Goal: Task Accomplishment & Management: Manage account settings

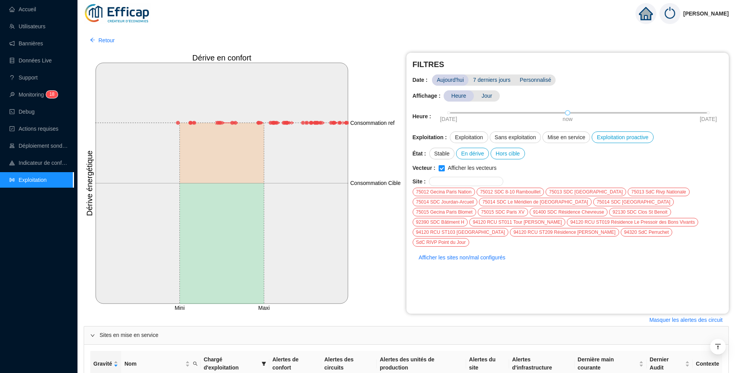
scroll to position [791, 0]
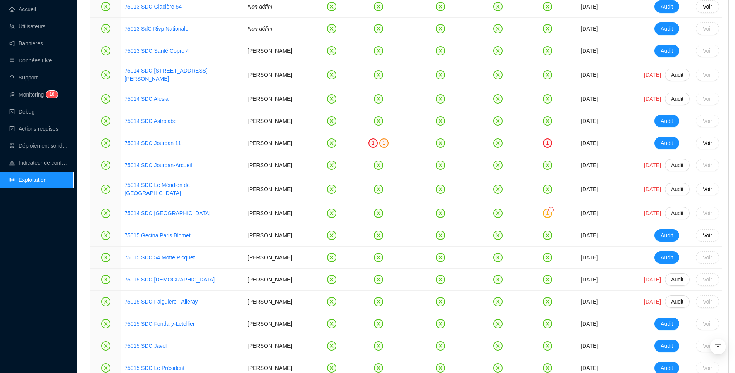
click at [34, 288] on div "Accueil Utilisateurs Bannières Données Live Support Monitoring 1 8 Debug Action…" at bounding box center [37, 186] width 74 height 373
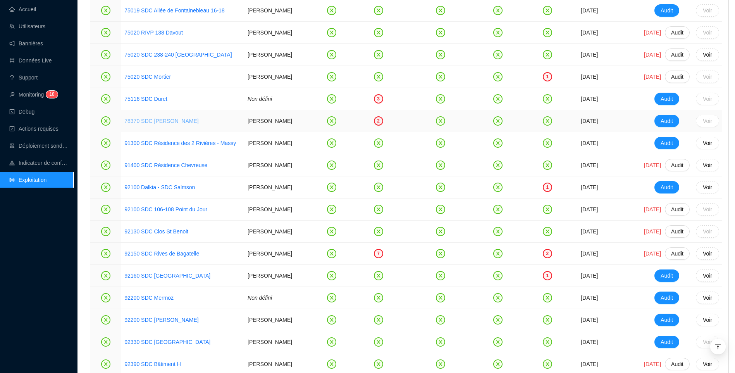
click at [134, 124] on link "78370 SDC Brigitte" at bounding box center [161, 121] width 74 height 6
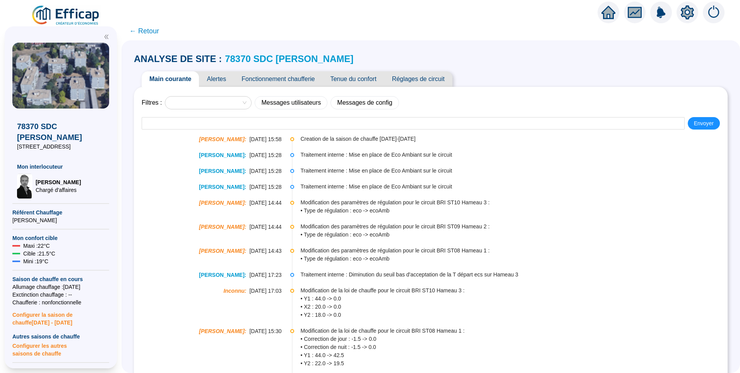
click at [230, 77] on span "Alertes" at bounding box center [216, 78] width 35 height 15
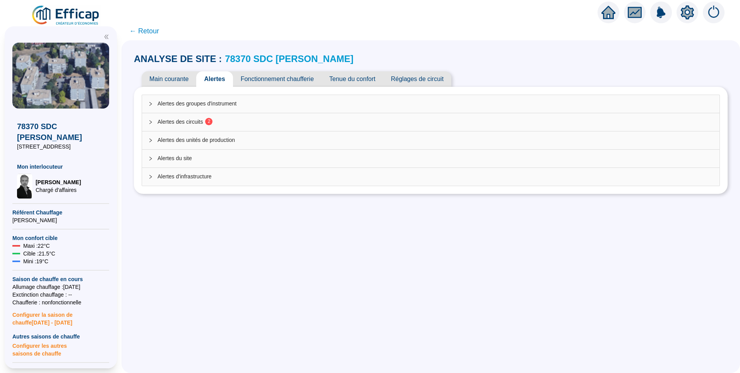
click at [202, 123] on span "Alertes des circuits 2" at bounding box center [436, 122] width 556 height 8
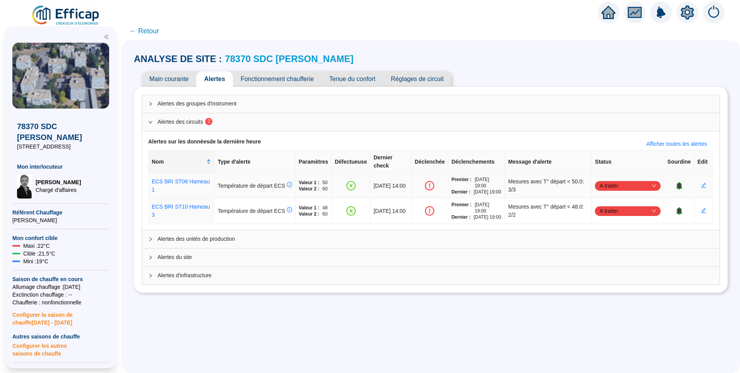
click at [603, 180] on span "A traiter" at bounding box center [628, 186] width 57 height 12
click at [610, 222] on div "Traité" at bounding box center [623, 220] width 53 height 8
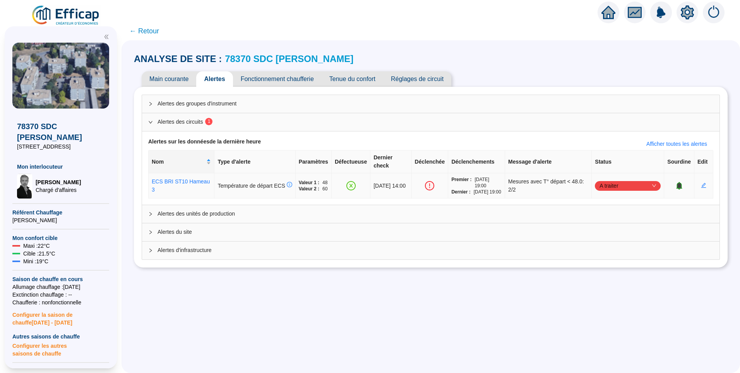
click at [613, 181] on span "A traiter" at bounding box center [628, 186] width 57 height 12
click at [611, 220] on div "Traité" at bounding box center [623, 220] width 53 height 8
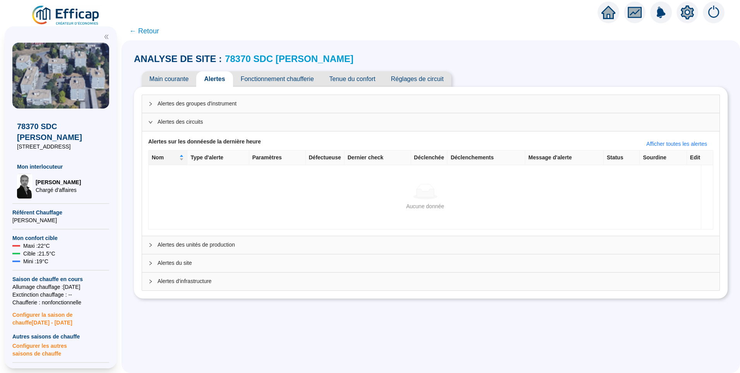
click at [287, 57] on link "78370 SDC Brigitte" at bounding box center [289, 58] width 129 height 10
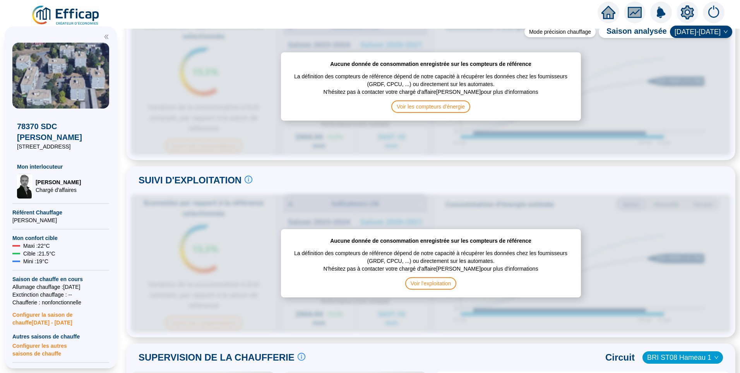
scroll to position [194, 0]
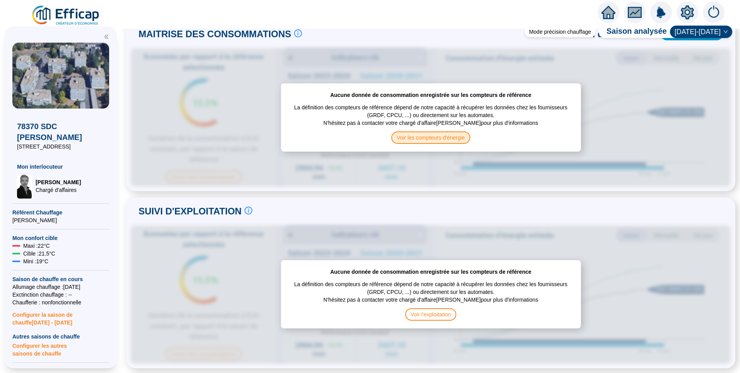
click at [449, 135] on span "Voir les compteurs d'énergie" at bounding box center [431, 137] width 79 height 12
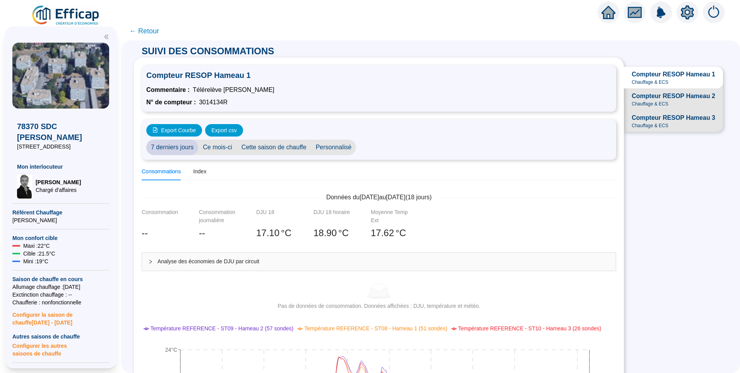
click at [687, 3] on div at bounding box center [688, 13] width 22 height 22
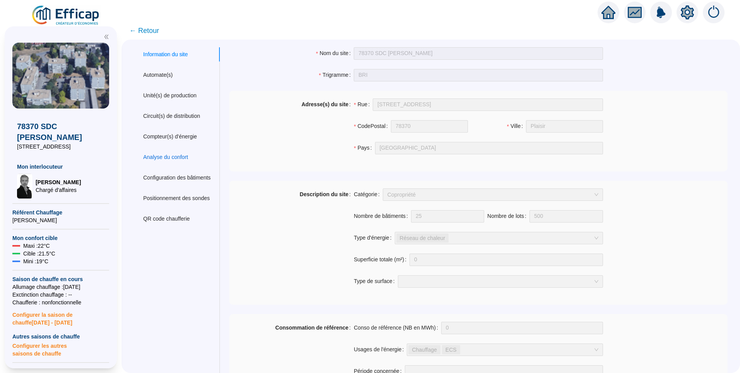
click at [173, 155] on div "Analyse du confort" at bounding box center [165, 157] width 45 height 8
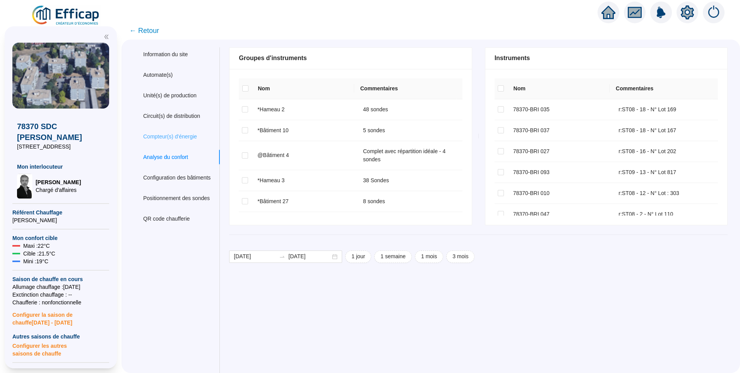
checkbox input "true"
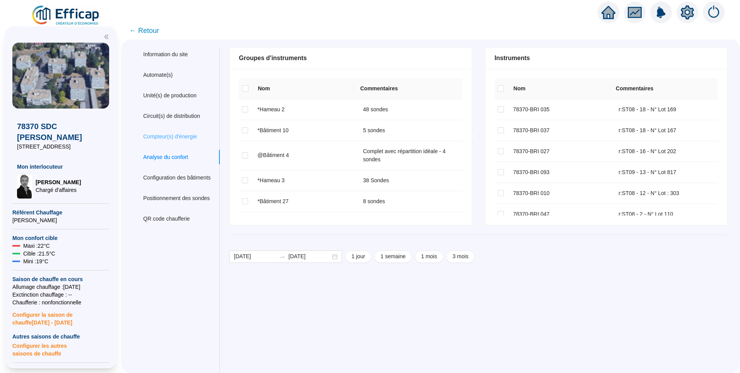
checkbox input "true"
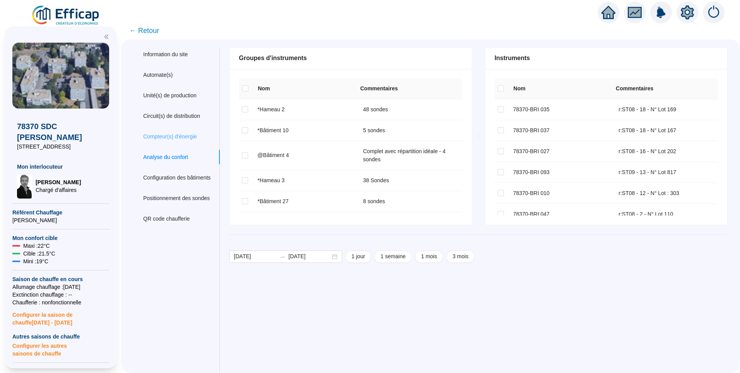
checkbox input "true"
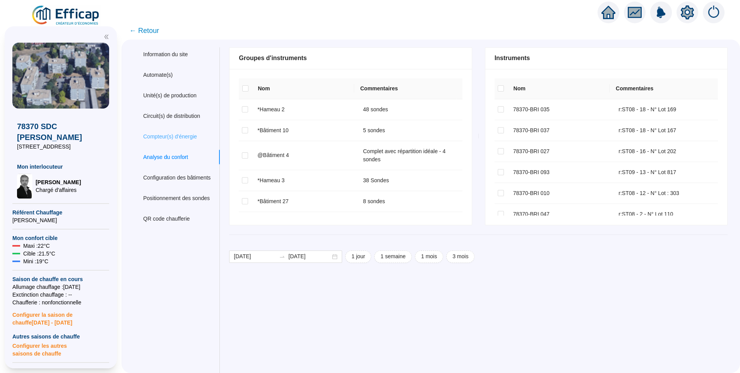
checkbox input "true"
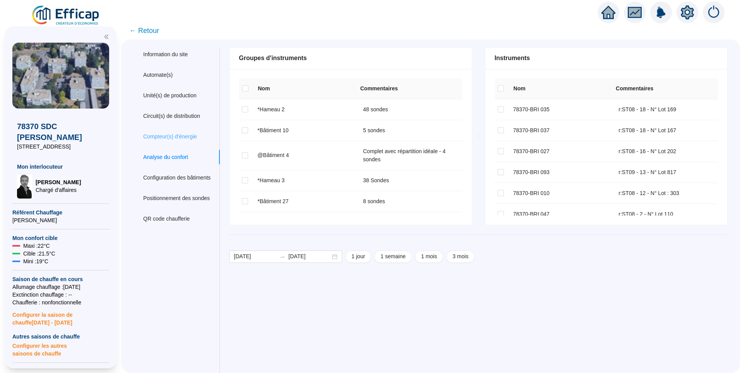
checkbox input "true"
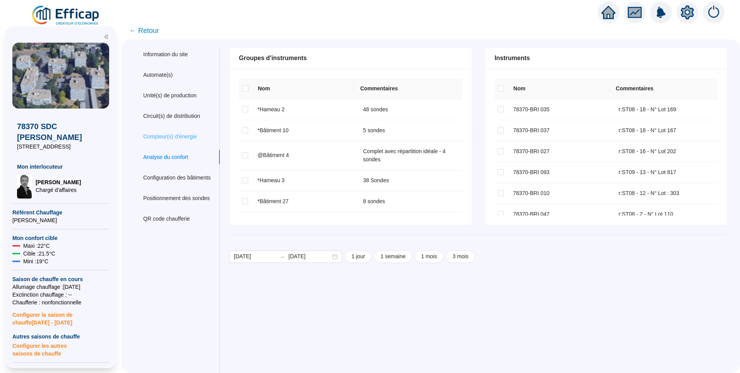
checkbox input "true"
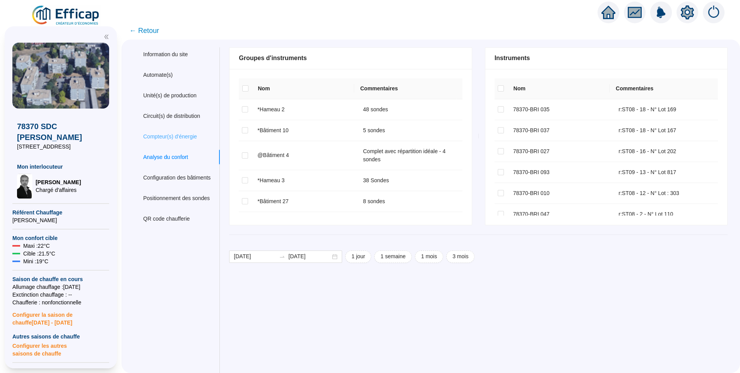
checkbox input "true"
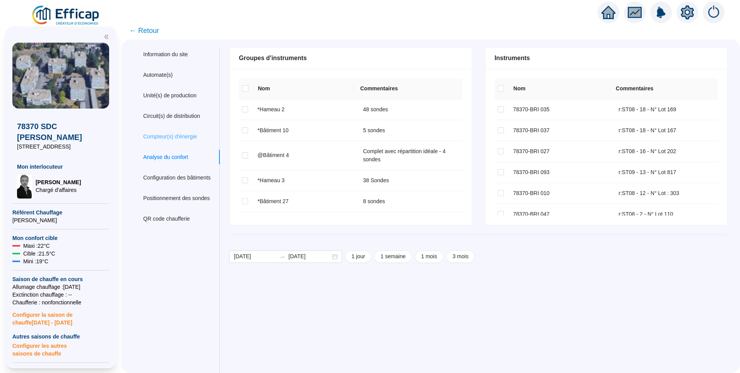
checkbox input "true"
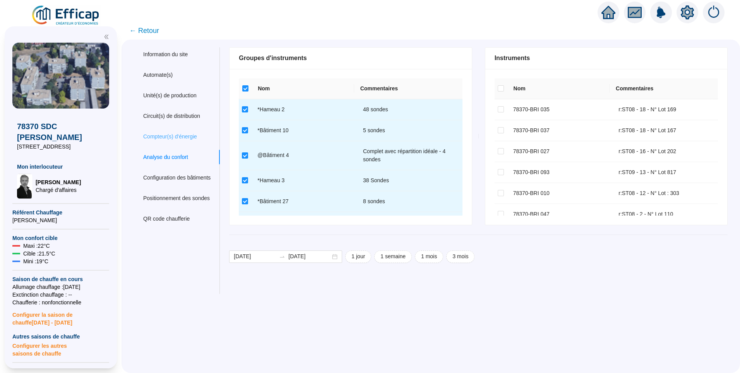
click at [182, 131] on div "Compteur(s) d'énergie" at bounding box center [177, 136] width 86 height 14
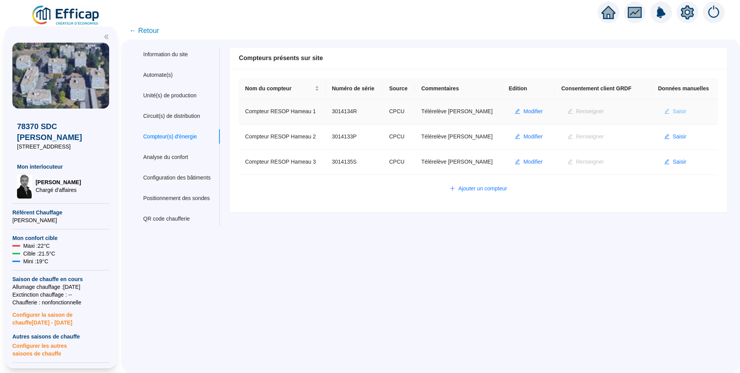
click at [673, 112] on span "Saisir" at bounding box center [680, 111] width 14 height 8
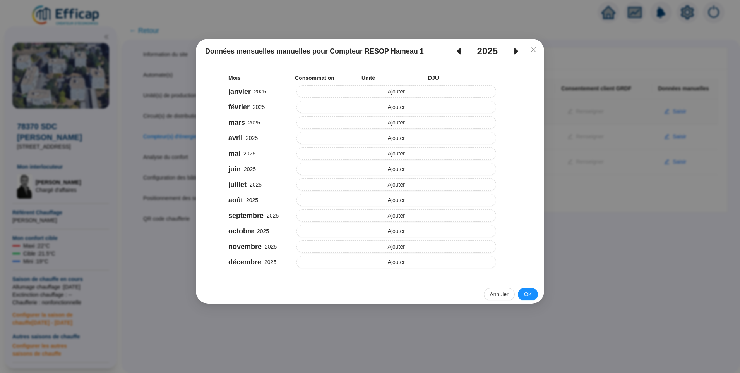
click at [457, 51] on icon "caret-left" at bounding box center [459, 51] width 4 height 7
click at [460, 51] on icon "caret-left" at bounding box center [458, 50] width 9 height 9
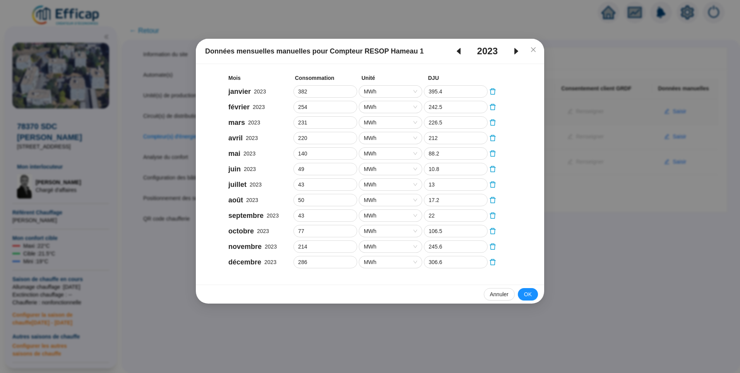
click at [517, 54] on icon "caret-right" at bounding box center [516, 50] width 9 height 9
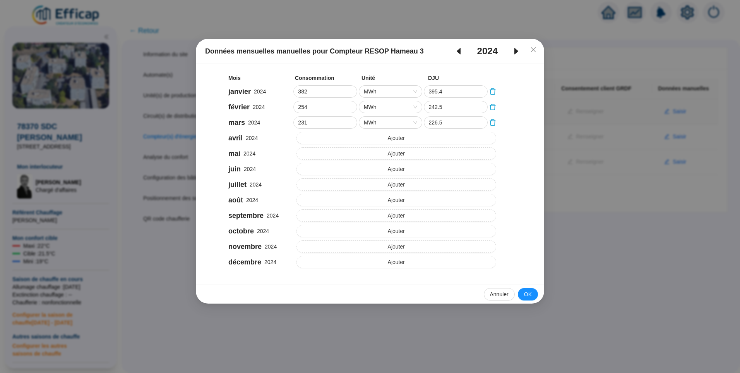
click at [459, 52] on icon "caret-left" at bounding box center [459, 51] width 4 height 7
type input "168"
type input "360.2"
type input "238"
type input "303.6"
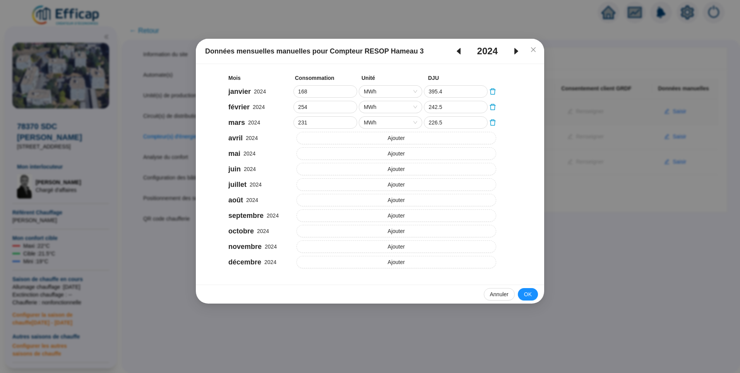
type input "205"
type input "263.7"
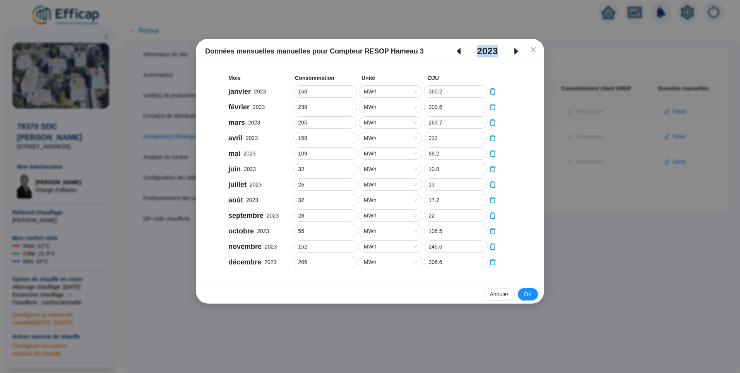
click at [459, 52] on icon "caret-left" at bounding box center [459, 51] width 4 height 7
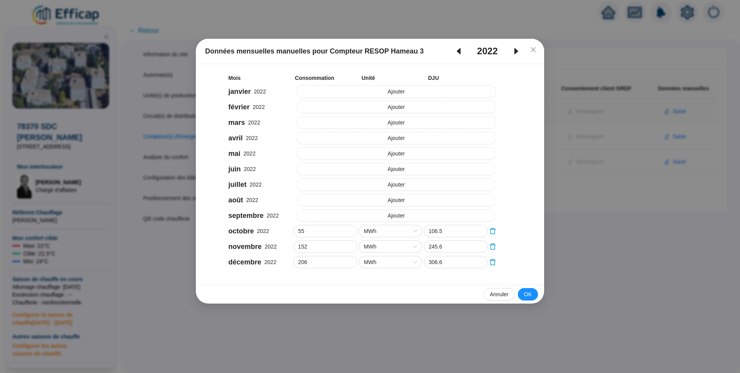
click at [516, 54] on icon "caret-right" at bounding box center [516, 50] width 9 height 9
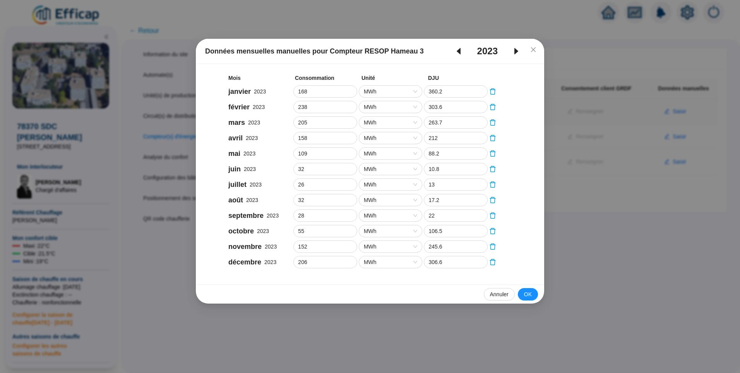
click at [516, 54] on icon "caret-right" at bounding box center [516, 50] width 9 height 9
type input "269"
type input "395.4"
type input "173"
type input "242.5"
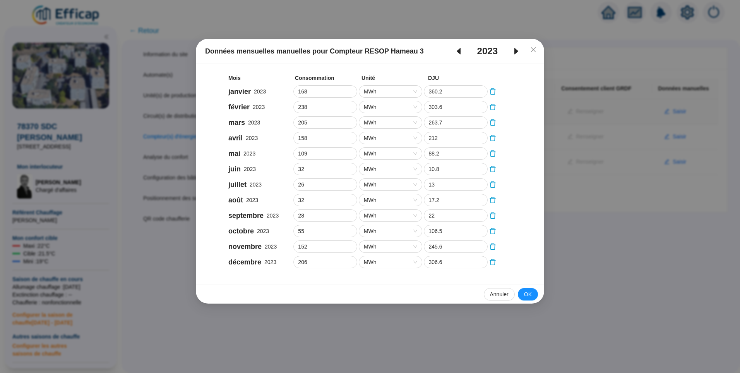
type input "161"
type input "226.5"
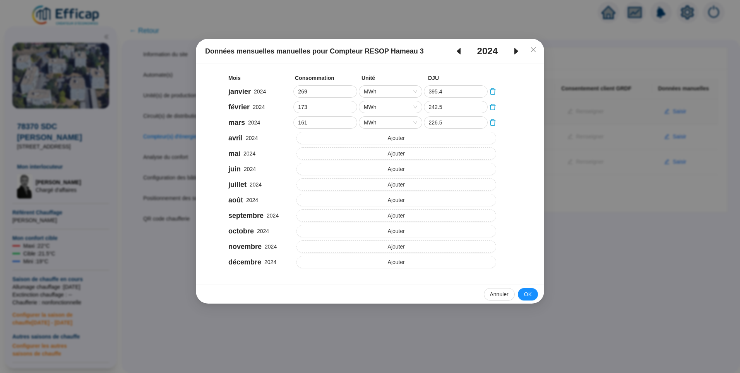
click at [396, 83] on div "Mois Consommation Unité DJU janvier 2024 269 MWh 395.4 février 2024 173 MWh 242…" at bounding box center [370, 171] width 330 height 196
click at [396, 86] on span "MWh" at bounding box center [391, 92] width 54 height 12
click at [514, 75] on div "Mois Consommation Unité DJU janvier 2024 269 MWh MWh 395.4 février 2024 173 MWh…" at bounding box center [370, 171] width 330 height 196
click at [361, 137] on button "Ajouter" at bounding box center [397, 138] width 200 height 12
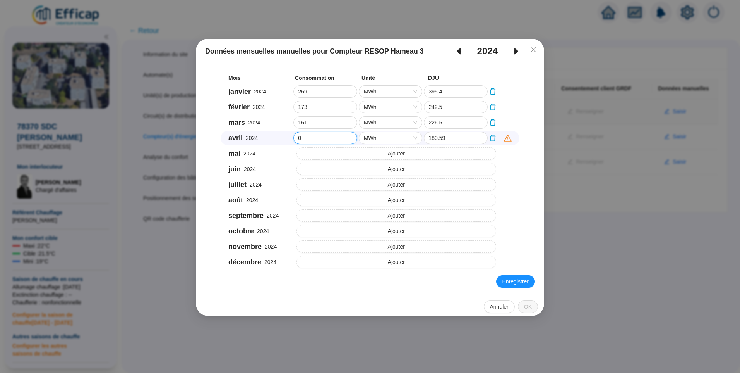
drag, startPoint x: 326, startPoint y: 141, endPoint x: 270, endPoint y: 140, distance: 56.2
click at [270, 140] on div "avril 2024 0 MWh 180.59" at bounding box center [370, 138] width 299 height 14
type input "138"
click at [330, 152] on button "Ajouter" at bounding box center [397, 153] width 200 height 12
drag, startPoint x: 312, startPoint y: 156, endPoint x: 274, endPoint y: 152, distance: 38.1
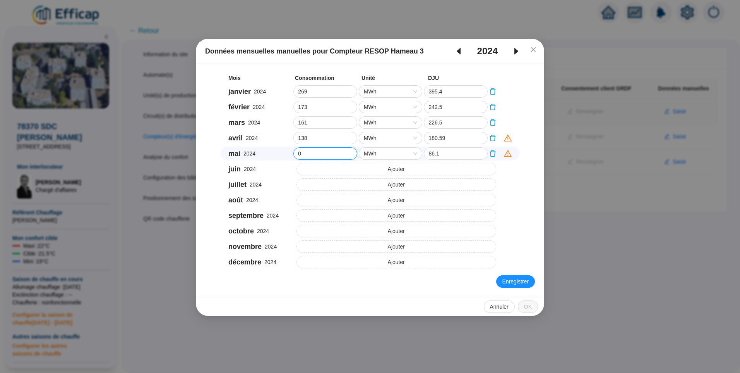
click at [274, 152] on div "mai 2024 0 MWh 86.1" at bounding box center [370, 153] width 299 height 14
click at [310, 152] on input "0" at bounding box center [325, 154] width 63 height 12
drag, startPoint x: 308, startPoint y: 153, endPoint x: 297, endPoint y: 154, distance: 11.3
click at [297, 154] on input "0" at bounding box center [325, 154] width 63 height 12
type input "68"
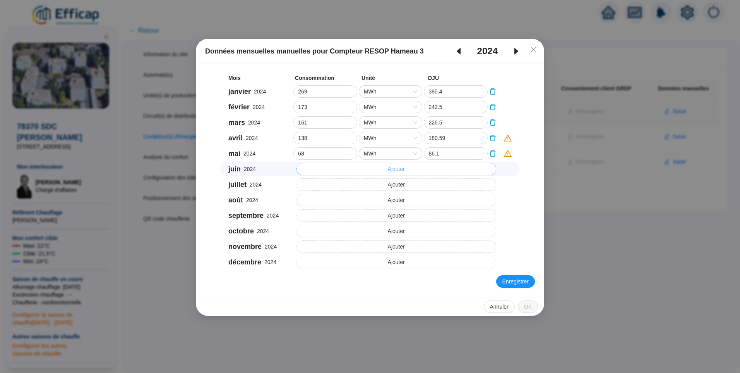
click at [344, 172] on button "Ajouter" at bounding box center [397, 169] width 200 height 12
drag, startPoint x: 320, startPoint y: 168, endPoint x: 288, endPoint y: 168, distance: 32.1
click at [288, 168] on div "juin 2024 0 MWh 45.49" at bounding box center [370, 169] width 299 height 14
type input "31"
click at [323, 187] on button "Ajouter" at bounding box center [397, 184] width 200 height 12
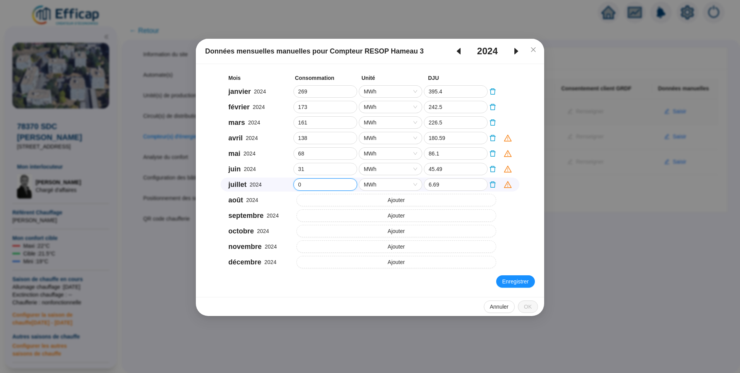
drag, startPoint x: 319, startPoint y: 186, endPoint x: 267, endPoint y: 185, distance: 51.5
click at [267, 185] on div "juillet 2024 0 MWh 6.69" at bounding box center [370, 184] width 299 height 14
type input "33"
click at [341, 201] on button "Ajouter" at bounding box center [397, 200] width 200 height 12
drag, startPoint x: 288, startPoint y: 202, endPoint x: 273, endPoint y: 201, distance: 15.1
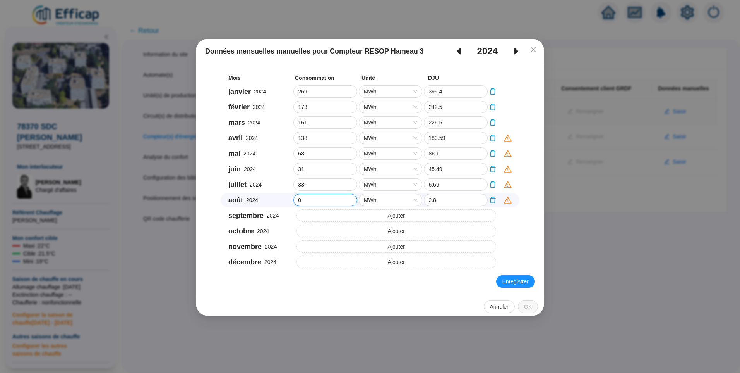
click at [273, 201] on div "août 2024 0 MWh 2.8" at bounding box center [370, 200] width 299 height 14
type input "28"
click at [335, 217] on button "Ajouter" at bounding box center [397, 215] width 200 height 12
drag, startPoint x: 309, startPoint y: 217, endPoint x: 252, endPoint y: 222, distance: 57.2
click at [252, 222] on div "Mois Consommation Unité DJU janvier 2024 269 MWh 395.4 février 2024 173 MWh 242…" at bounding box center [370, 171] width 330 height 196
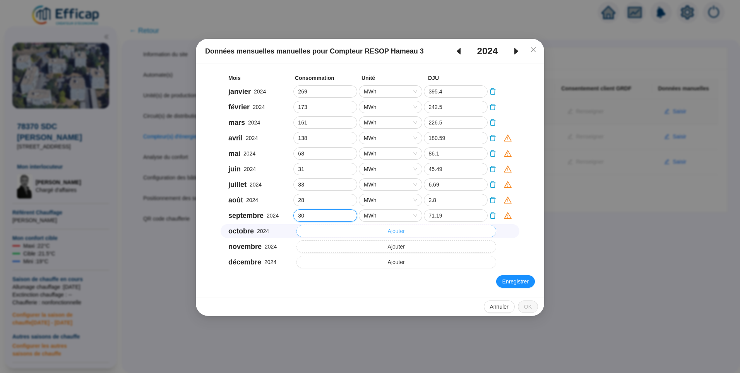
type input "30"
click at [327, 234] on button "Ajouter" at bounding box center [397, 231] width 200 height 12
click at [295, 232] on input "0" at bounding box center [325, 231] width 63 height 12
type input "74"
click at [331, 247] on button "Ajouter" at bounding box center [397, 246] width 200 height 12
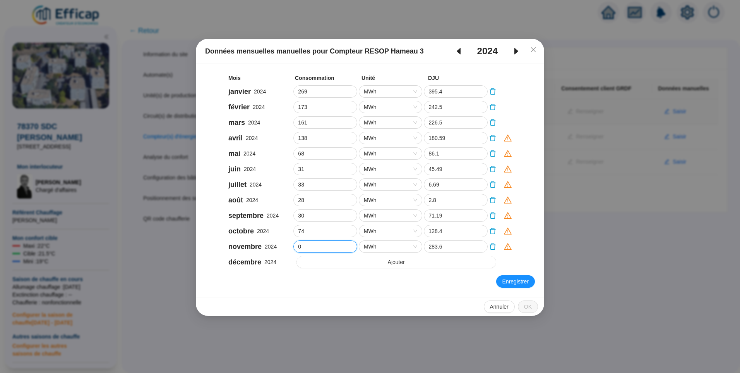
drag, startPoint x: 320, startPoint y: 251, endPoint x: 249, endPoint y: 254, distance: 70.9
click at [249, 254] on div "Mois Consommation Unité DJU janvier 2024 269 MWh 395.4 février 2024 173 MWh 242…" at bounding box center [370, 171] width 330 height 196
type input "147"
click at [344, 263] on button "Ajouter" at bounding box center [397, 262] width 200 height 12
drag, startPoint x: 310, startPoint y: 264, endPoint x: 263, endPoint y: 267, distance: 47.4
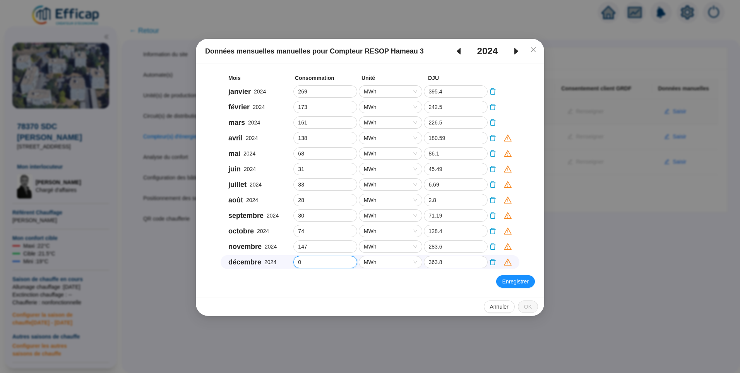
click at [263, 267] on div "décembre 2024 0 MWh 363.8" at bounding box center [370, 262] width 299 height 14
type input "226"
click at [507, 282] on span "Enregistrer" at bounding box center [516, 281] width 26 height 8
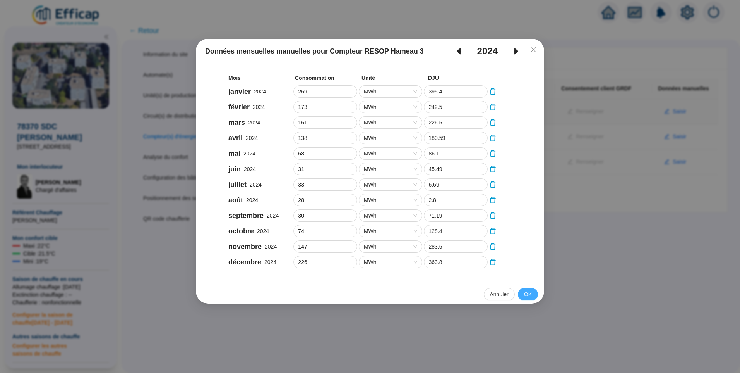
click at [528, 293] on span "OK" at bounding box center [528, 294] width 8 height 8
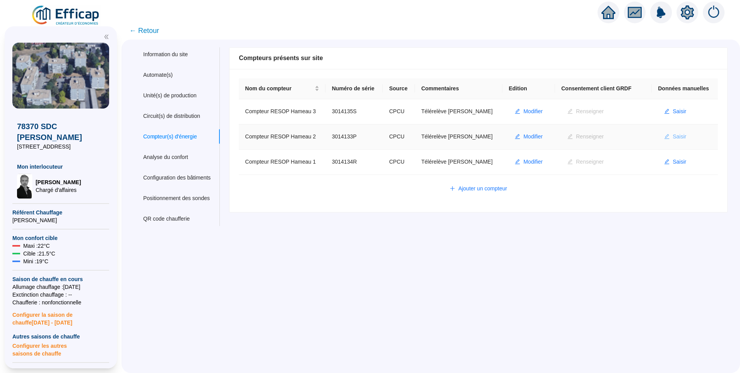
click at [665, 136] on icon "edit" at bounding box center [667, 136] width 5 height 5
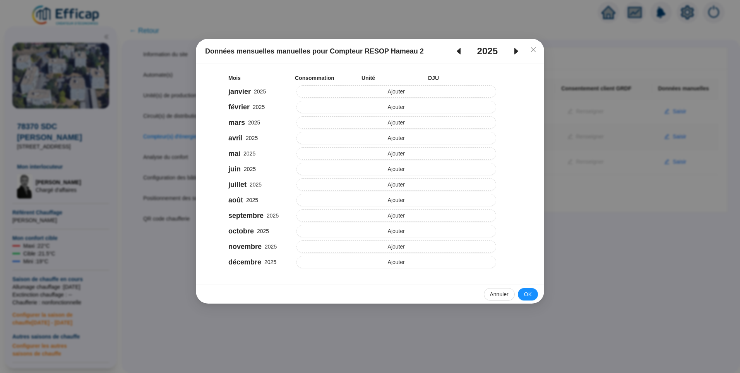
click at [460, 54] on icon "caret-left" at bounding box center [458, 50] width 9 height 9
click at [349, 141] on button "Ajouter" at bounding box center [397, 138] width 200 height 12
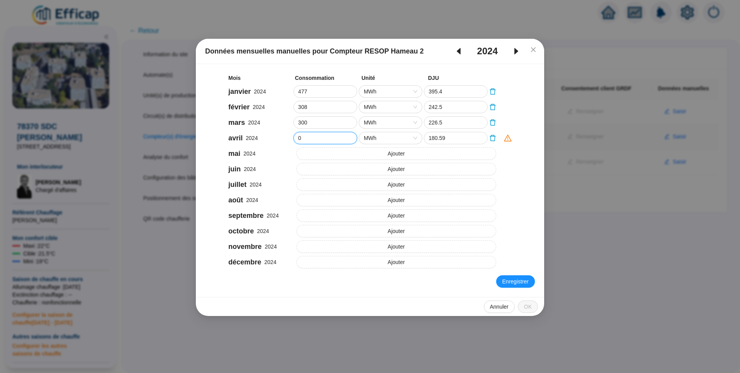
drag, startPoint x: 309, startPoint y: 139, endPoint x: 260, endPoint y: 130, distance: 50.3
click at [260, 130] on div "Mois Consommation Unité DJU janvier 2024 477 MWh 395.4 février 2024 308 MWh 242…" at bounding box center [370, 171] width 330 height 196
type input "237"
click at [325, 154] on button "Ajouter" at bounding box center [397, 153] width 200 height 12
drag, startPoint x: 313, startPoint y: 153, endPoint x: 266, endPoint y: 152, distance: 47.3
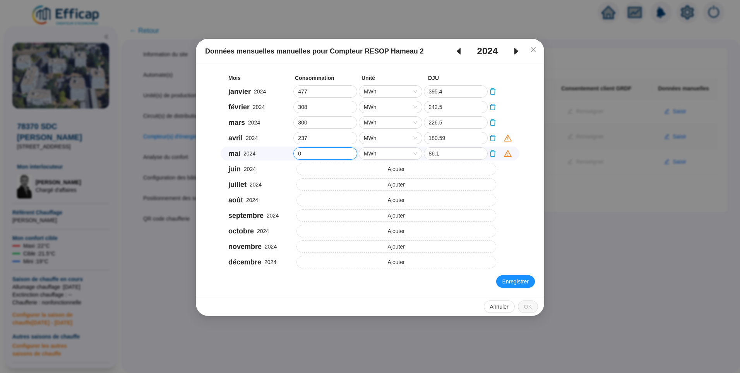
click at [266, 152] on div "mai 2024 0 MWh 86.1" at bounding box center [370, 153] width 299 height 14
type input "119"
click at [346, 170] on button "Ajouter" at bounding box center [397, 169] width 200 height 12
drag, startPoint x: 311, startPoint y: 173, endPoint x: 250, endPoint y: 171, distance: 60.8
click at [250, 171] on div "juin 2024 0 MWh 45.49" at bounding box center [370, 169] width 299 height 14
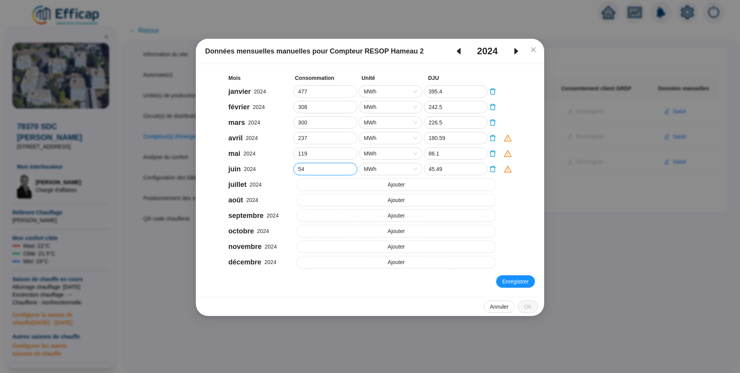
type input "54"
click at [311, 187] on button "Ajouter" at bounding box center [397, 184] width 200 height 12
drag, startPoint x: 302, startPoint y: 186, endPoint x: 294, endPoint y: 186, distance: 7.4
click at [294, 186] on input "0" at bounding box center [325, 185] width 63 height 12
type input "55"
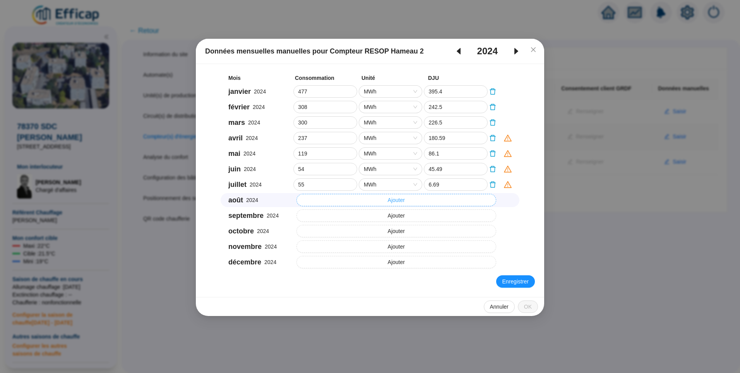
click at [312, 199] on button "Ajouter" at bounding box center [397, 200] width 200 height 12
drag, startPoint x: 307, startPoint y: 201, endPoint x: 280, endPoint y: 200, distance: 27.1
click at [280, 200] on div "août 2024 0 MWh 2.8" at bounding box center [370, 200] width 299 height 14
type input "49"
click at [328, 215] on button "Ajouter" at bounding box center [397, 215] width 200 height 12
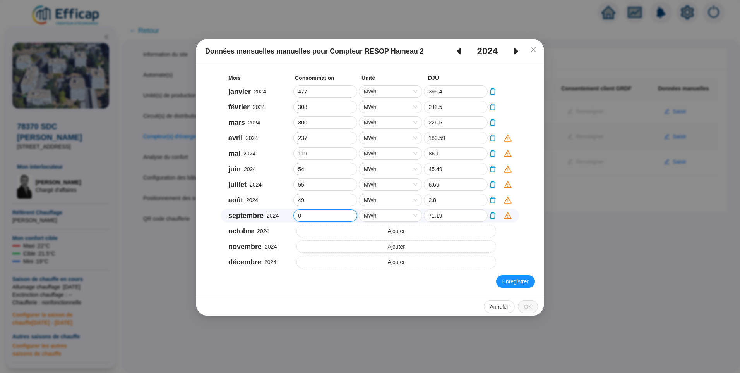
drag, startPoint x: 244, startPoint y: 216, endPoint x: 223, endPoint y: 217, distance: 21.3
click at [223, 217] on div "septembre 2024 0 MWh 71.19" at bounding box center [370, 215] width 299 height 14
type input "50"
click at [325, 229] on button "Ajouter" at bounding box center [397, 231] width 200 height 12
drag, startPoint x: 272, startPoint y: 231, endPoint x: 251, endPoint y: 230, distance: 20.5
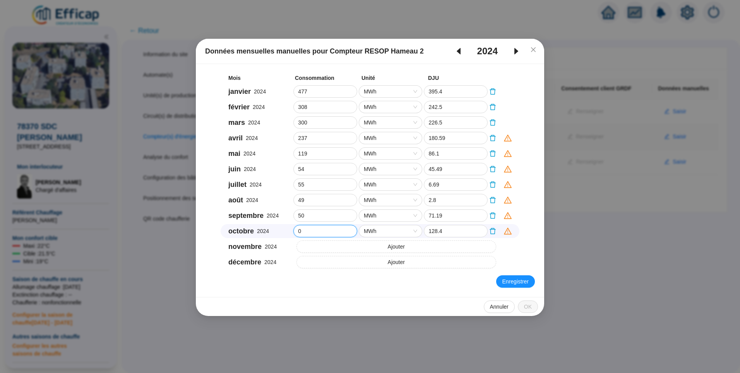
click at [251, 230] on div "octobre 2024 0 MWh 128.4" at bounding box center [370, 231] width 299 height 14
type input "132"
click at [333, 248] on button "Ajouter" at bounding box center [397, 246] width 200 height 12
drag, startPoint x: 317, startPoint y: 244, endPoint x: 261, endPoint y: 247, distance: 55.9
click at [261, 247] on div "novembre 2024 0 MWh 283.6" at bounding box center [370, 246] width 299 height 14
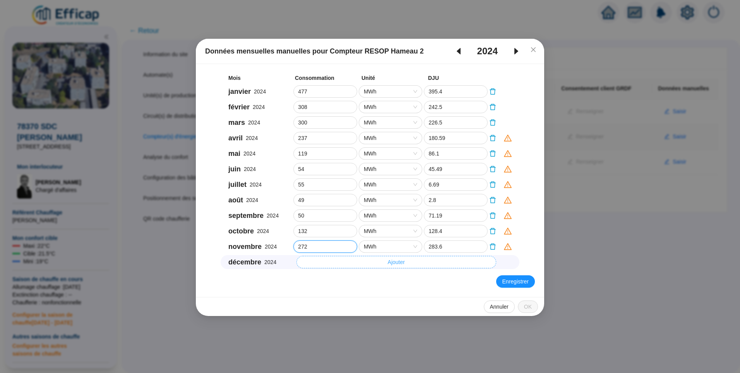
type input "272"
click at [315, 264] on button "Ajouter" at bounding box center [397, 262] width 200 height 12
drag, startPoint x: 285, startPoint y: 263, endPoint x: 258, endPoint y: 262, distance: 27.1
click at [258, 262] on div "décembre 2024 0 MWh 363.8" at bounding box center [370, 262] width 299 height 14
type input "407"
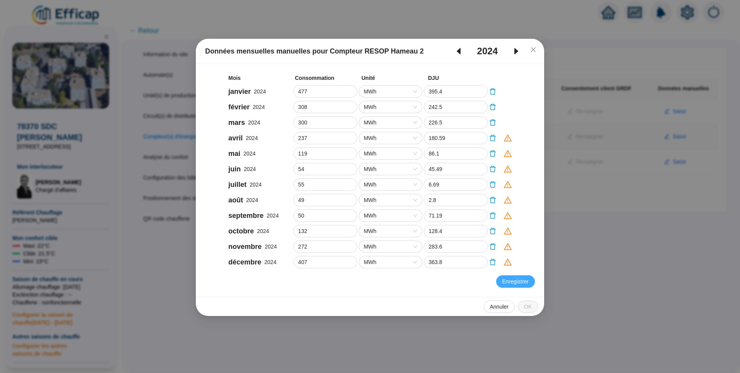
click at [512, 281] on span "Enregistrer" at bounding box center [516, 281] width 26 height 8
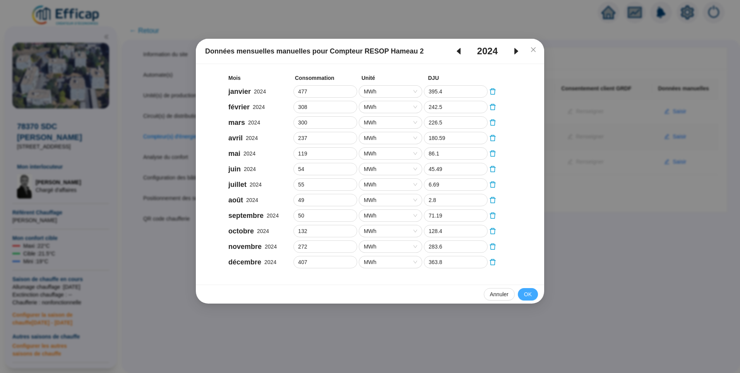
click at [528, 295] on span "OK" at bounding box center [528, 294] width 8 height 8
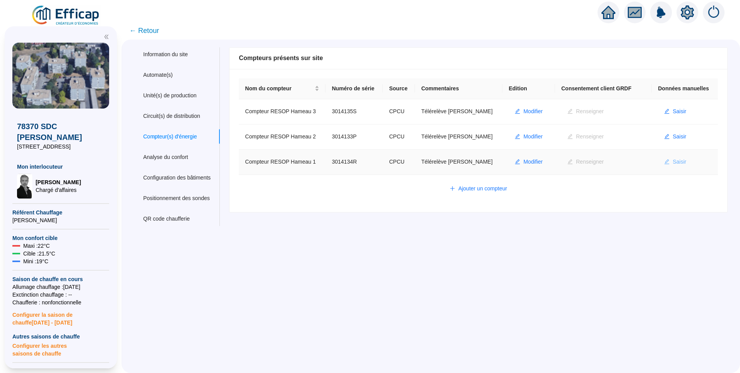
click at [673, 163] on span "Saisir" at bounding box center [680, 162] width 14 height 8
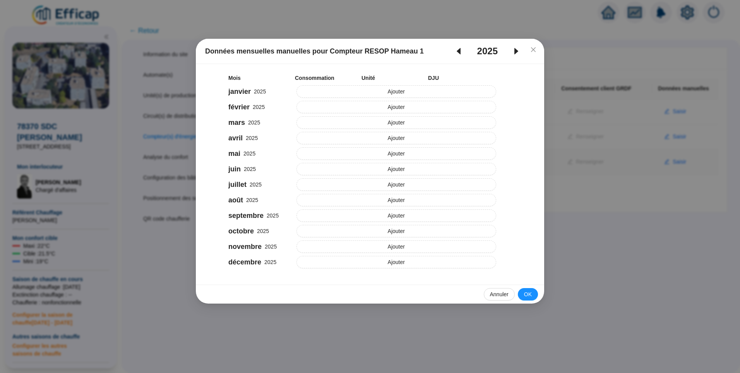
click at [460, 50] on icon "caret-left" at bounding box center [458, 50] width 9 height 9
click at [345, 141] on button "Ajouter" at bounding box center [397, 138] width 200 height 12
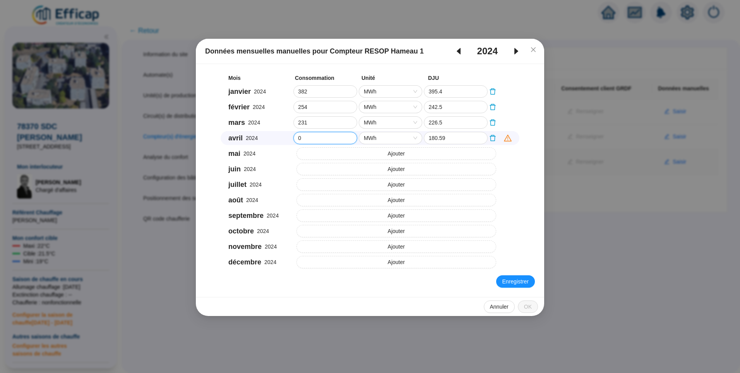
drag, startPoint x: 318, startPoint y: 137, endPoint x: 238, endPoint y: 133, distance: 79.9
click at [238, 133] on div "avril 2024 0 MWh 180.59" at bounding box center [370, 138] width 299 height 14
type input "208"
click at [340, 155] on button "Ajouter" at bounding box center [397, 153] width 200 height 12
drag, startPoint x: 313, startPoint y: 151, endPoint x: 287, endPoint y: 155, distance: 26.3
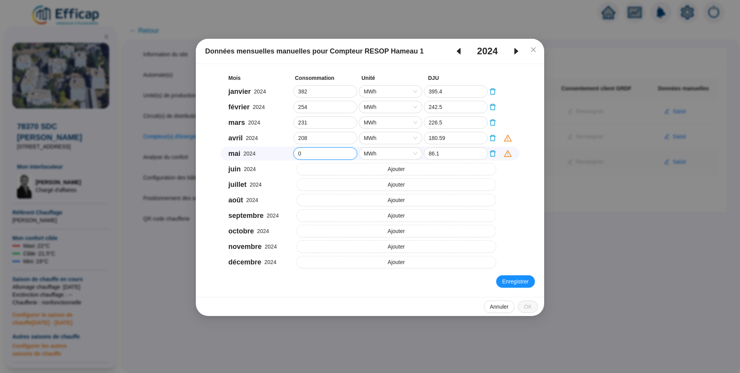
click at [287, 155] on div "mai 2024 0 MWh 86.1" at bounding box center [370, 153] width 299 height 14
type input "103"
click at [340, 172] on button "Ajouter" at bounding box center [397, 169] width 200 height 12
drag, startPoint x: 306, startPoint y: 168, endPoint x: 282, endPoint y: 168, distance: 24.4
click at [282, 168] on div "juin 2024 0 MWh 45.49" at bounding box center [370, 169] width 299 height 14
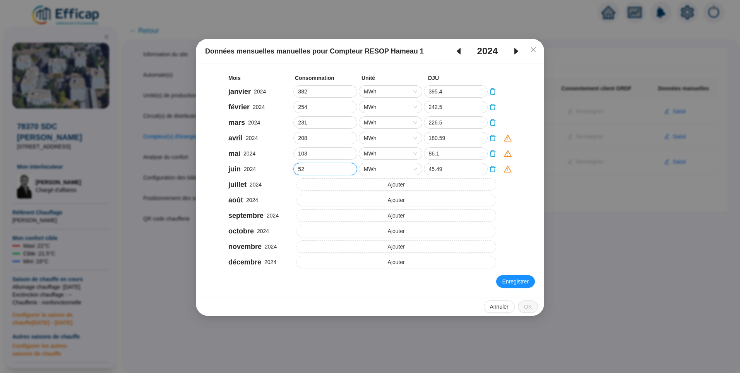
type input "52"
drag, startPoint x: 360, startPoint y: 183, endPoint x: 305, endPoint y: 191, distance: 55.6
click at [360, 183] on button "Ajouter" at bounding box center [397, 184] width 200 height 12
drag, startPoint x: 315, startPoint y: 182, endPoint x: 282, endPoint y: 182, distance: 33.7
click at [282, 182] on div "juillet 2024 0 MWh 6.69" at bounding box center [370, 184] width 299 height 14
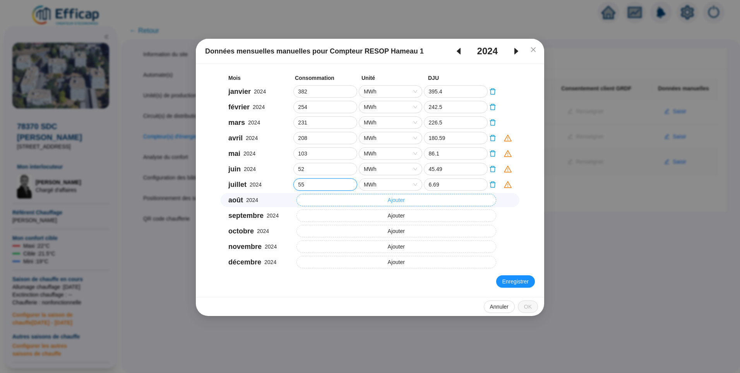
type input "55"
click at [306, 202] on button "Ajouter" at bounding box center [397, 200] width 200 height 12
click at [230, 194] on div "août 2024 0 MWh 2.8" at bounding box center [370, 200] width 299 height 14
type input "46"
click at [357, 215] on button "Ajouter" at bounding box center [397, 215] width 200 height 12
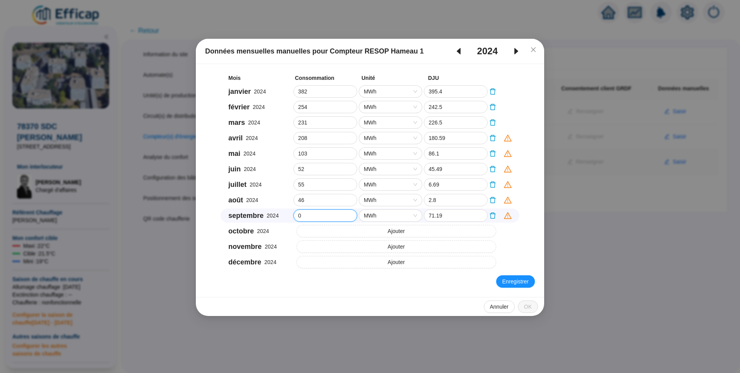
drag, startPoint x: 309, startPoint y: 217, endPoint x: 264, endPoint y: 216, distance: 44.9
click at [264, 216] on div "septembre 2024 0 MWh 71.19" at bounding box center [370, 215] width 299 height 14
type input "47"
click at [332, 230] on button "Ajouter" at bounding box center [397, 231] width 200 height 12
drag, startPoint x: 208, startPoint y: 231, endPoint x: 170, endPoint y: 232, distance: 38.4
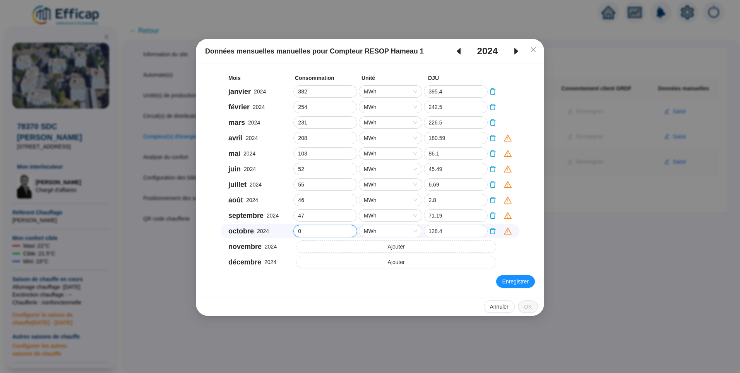
click at [167, 232] on div "Données mensuelles manuelles pour Compteur RESOP Hameau 1 2024 Mois Consommatio…" at bounding box center [370, 186] width 740 height 373
type input "117"
click at [365, 242] on button "Ajouter" at bounding box center [397, 246] width 200 height 12
drag, startPoint x: 340, startPoint y: 246, endPoint x: 229, endPoint y: 246, distance: 110.8
click at [229, 246] on div "novembre 2024 0 MWh 283.6" at bounding box center [370, 246] width 299 height 14
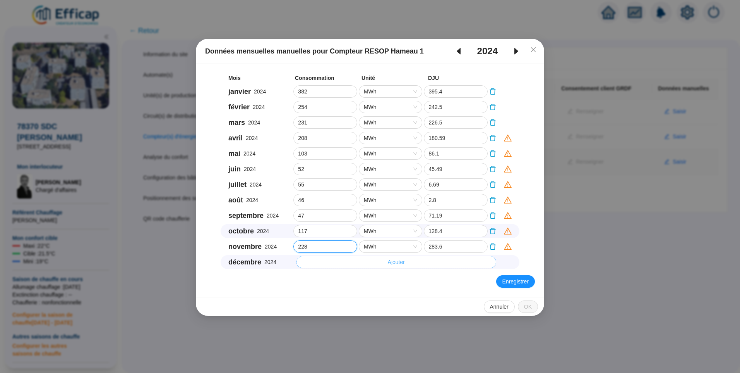
type input "228"
click at [361, 260] on button "Ajouter" at bounding box center [397, 262] width 200 height 12
click at [258, 266] on div "décembre 2024 0 MWh 363.8" at bounding box center [370, 262] width 299 height 14
type input "322"
click at [509, 276] on button "Enregistrer" at bounding box center [515, 281] width 39 height 12
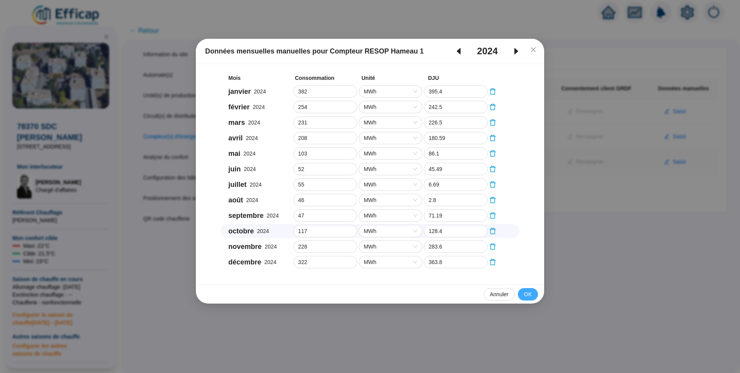
click at [529, 295] on span "OK" at bounding box center [528, 294] width 8 height 8
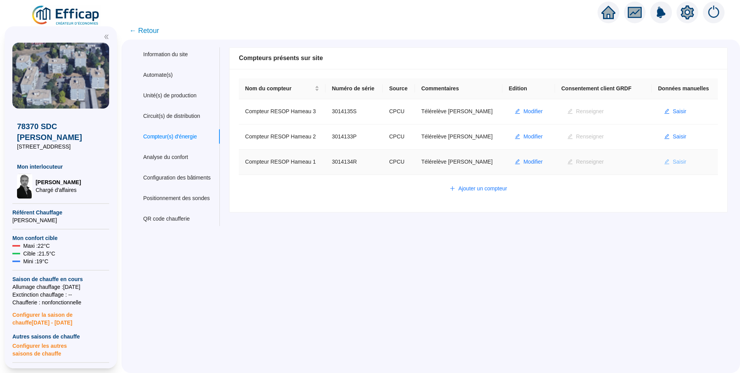
click at [668, 161] on button "Saisir" at bounding box center [675, 162] width 34 height 12
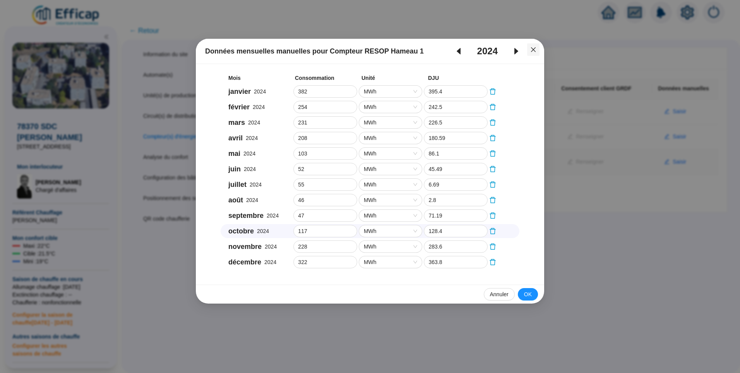
click at [536, 43] on button "Close" at bounding box center [533, 49] width 12 height 12
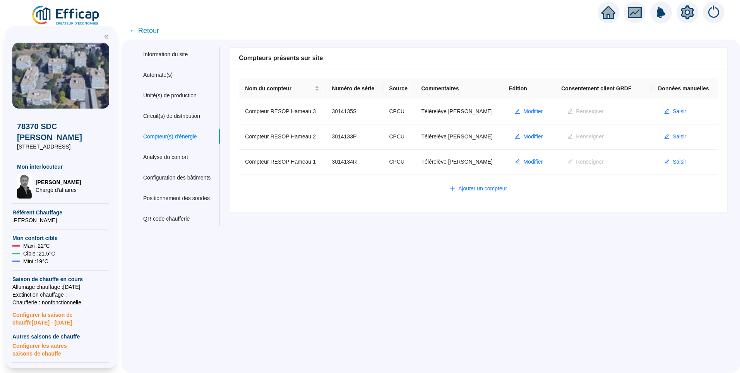
click at [79, 14] on img at bounding box center [66, 16] width 70 height 22
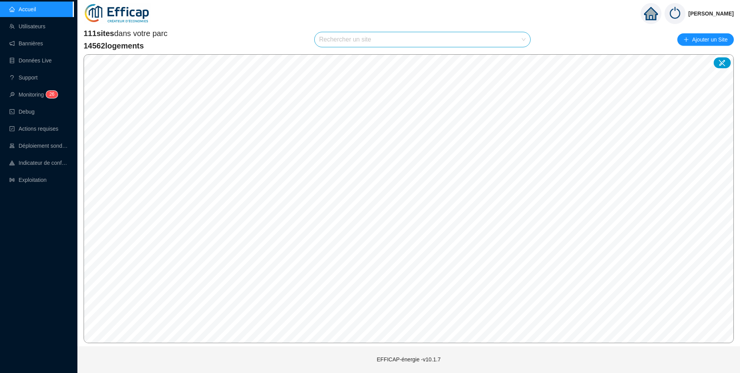
click at [345, 39] on input "search" at bounding box center [419, 39] width 200 height 15
type input "fondary"
click at [517, 57] on icon at bounding box center [516, 57] width 5 height 5
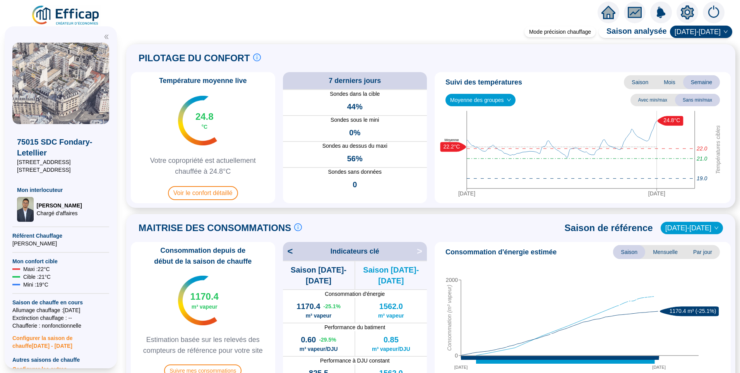
click at [67, 16] on img at bounding box center [66, 16] width 70 height 22
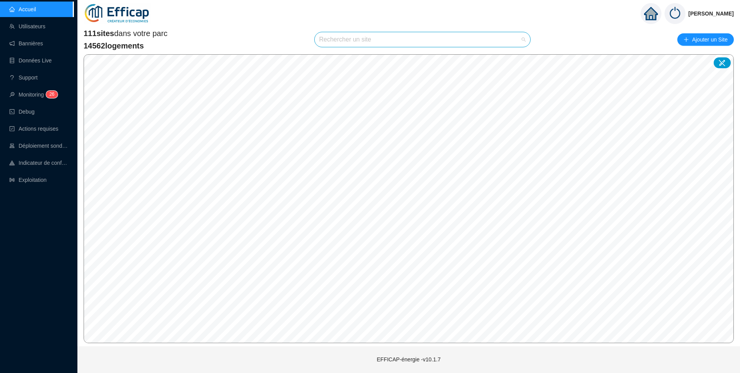
click at [352, 37] on input "search" at bounding box center [419, 39] width 200 height 15
type input "falg"
click at [403, 56] on div "75015 SDC Falguière - Alleray" at bounding box center [424, 58] width 204 height 12
click at [719, 64] on icon at bounding box center [723, 63] width 8 height 8
click at [359, 220] on icon "down" at bounding box center [359, 220] width 5 height 5
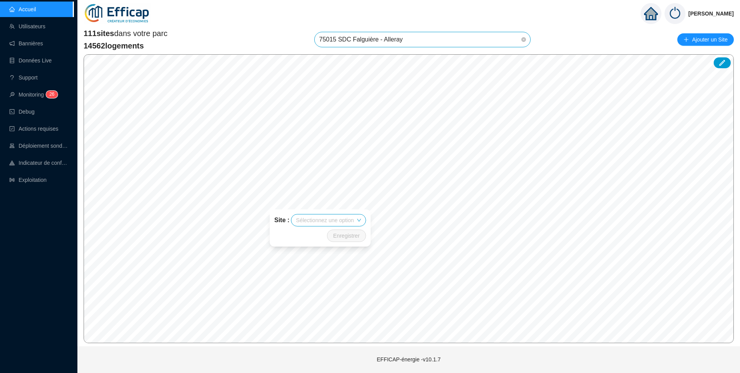
click at [325, 220] on input "search" at bounding box center [325, 220] width 58 height 12
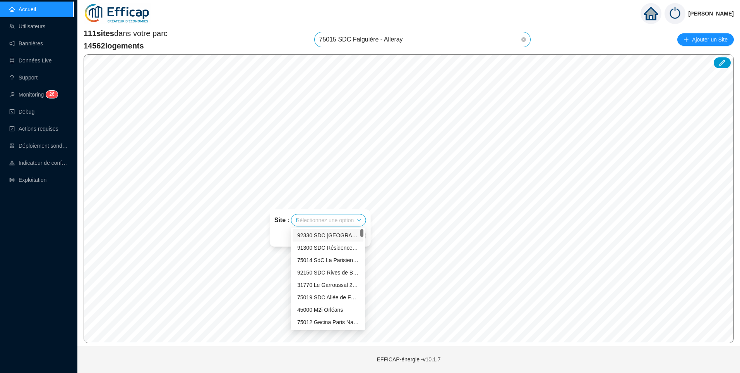
type input "fa"
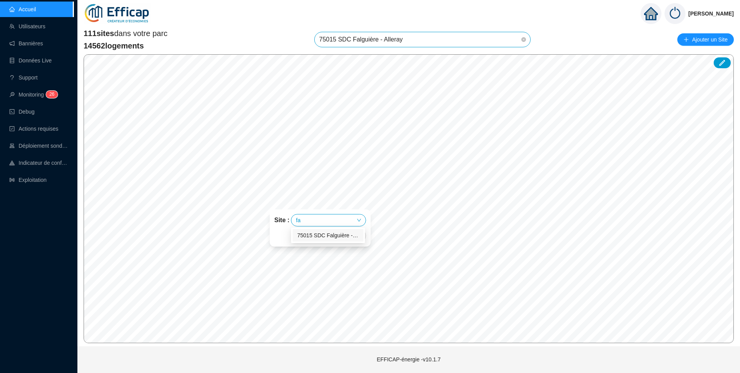
click at [322, 239] on div "75015 SDC Falguière - Alleray" at bounding box center [328, 235] width 62 height 8
click at [326, 216] on div at bounding box center [328, 219] width 54 height 11
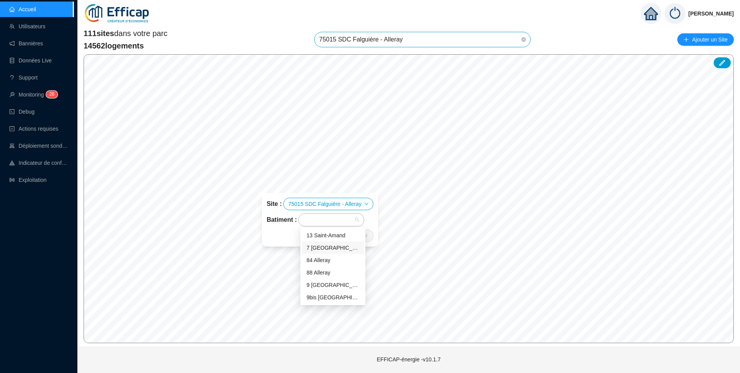
click at [331, 245] on div "7 Saint-Amand" at bounding box center [333, 248] width 53 height 8
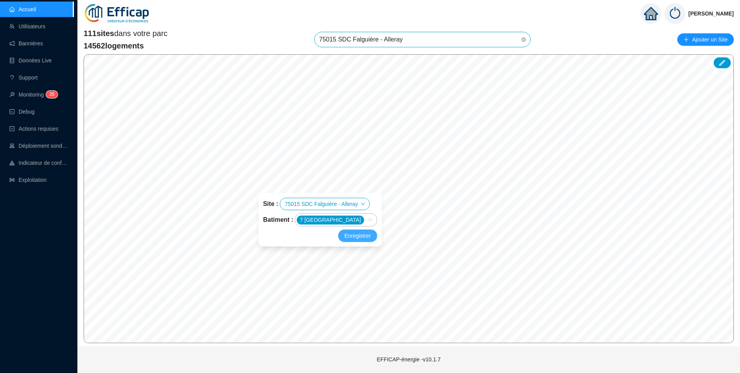
click at [350, 235] on span "Enregistrer" at bounding box center [358, 235] width 26 height 9
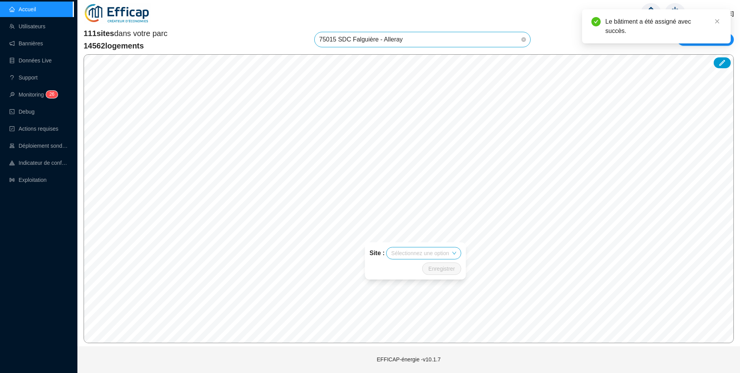
click at [431, 252] on input "search" at bounding box center [421, 253] width 58 height 12
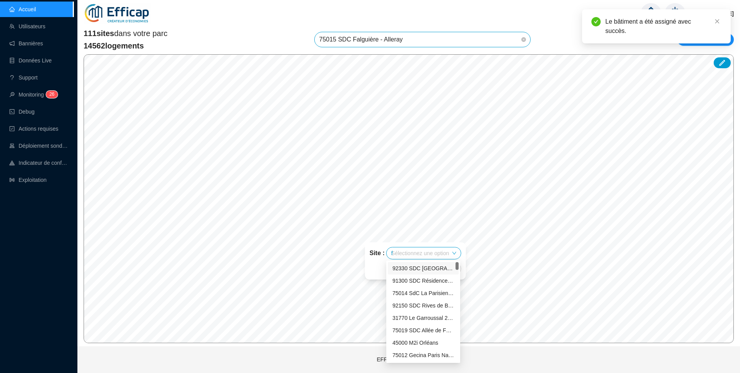
type input "fa"
click at [421, 268] on div "75015 SDC Falguière - Alleray" at bounding box center [424, 268] width 62 height 8
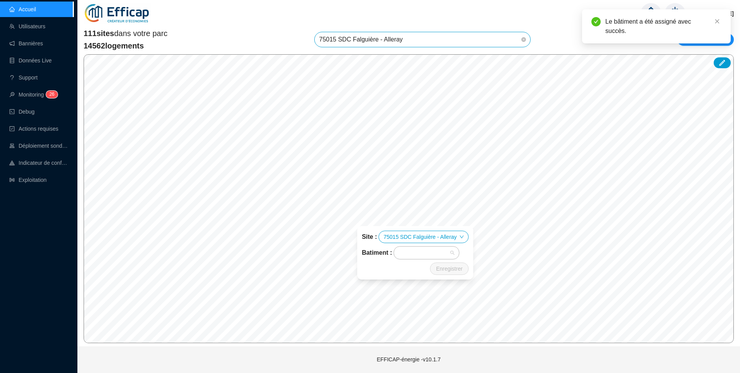
click at [426, 255] on div at bounding box center [423, 252] width 54 height 11
click at [426, 317] on div "9 Saint-Amand" at bounding box center [428, 318] width 53 height 8
click at [449, 251] on div "9 Saint-Amand" at bounding box center [427, 252] width 70 height 11
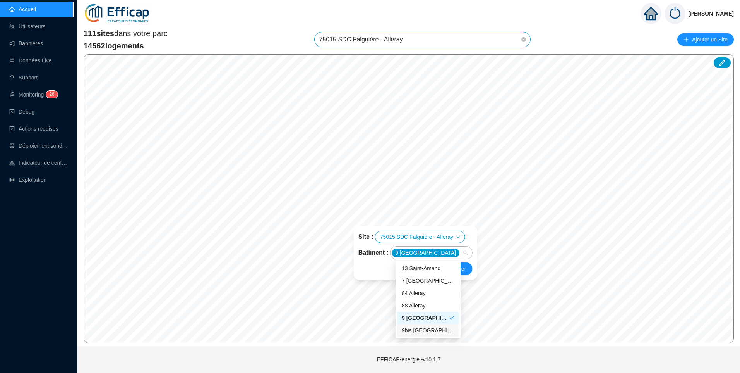
click at [421, 333] on div "9bis Saint-Amand" at bounding box center [428, 330] width 53 height 8
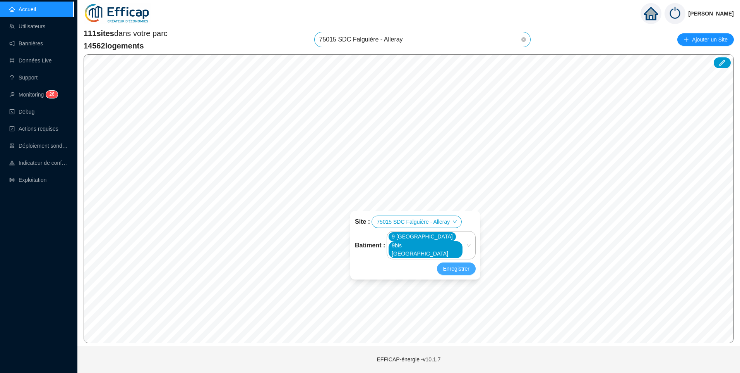
click at [445, 271] on span "Enregistrer" at bounding box center [456, 268] width 26 height 9
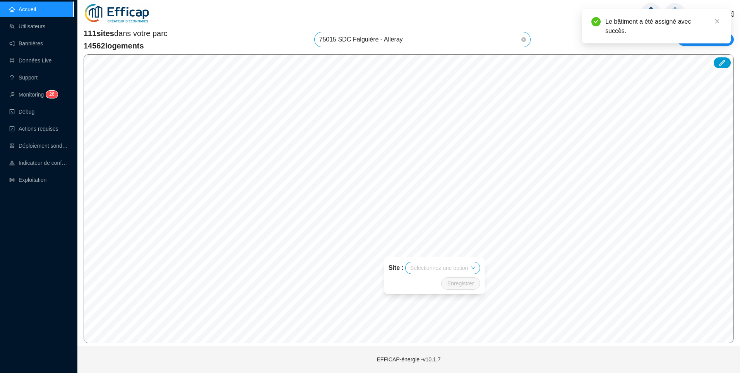
click at [445, 271] on input "search" at bounding box center [439, 268] width 58 height 12
type input "fal"
click at [445, 251] on div "75015 SDC Falguière - Alleray" at bounding box center [443, 253] width 62 height 8
click at [438, 263] on div at bounding box center [442, 267] width 54 height 11
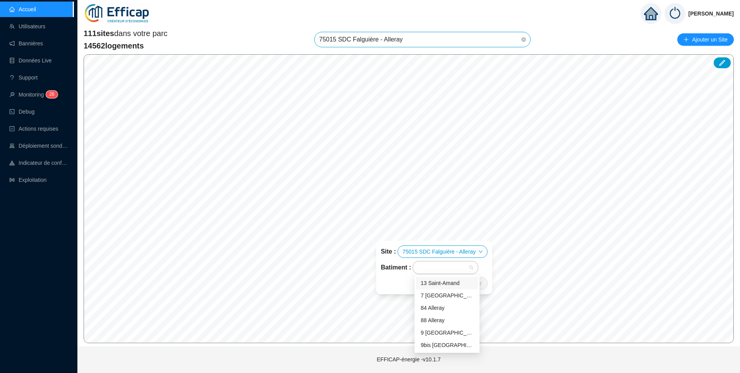
click at [445, 281] on div "13 Saint-Amand" at bounding box center [447, 283] width 53 height 8
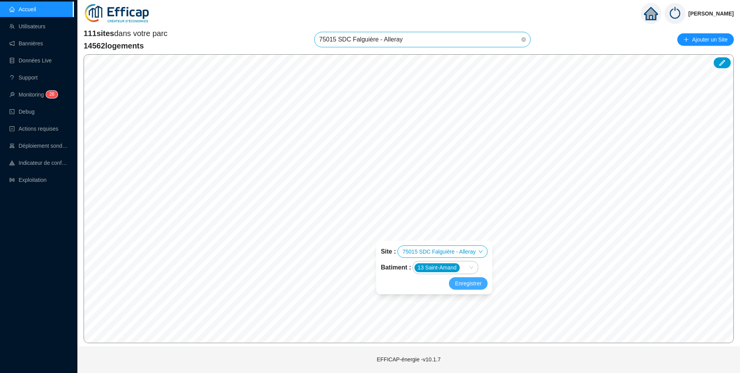
click at [462, 283] on span "Enregistrer" at bounding box center [468, 282] width 26 height 9
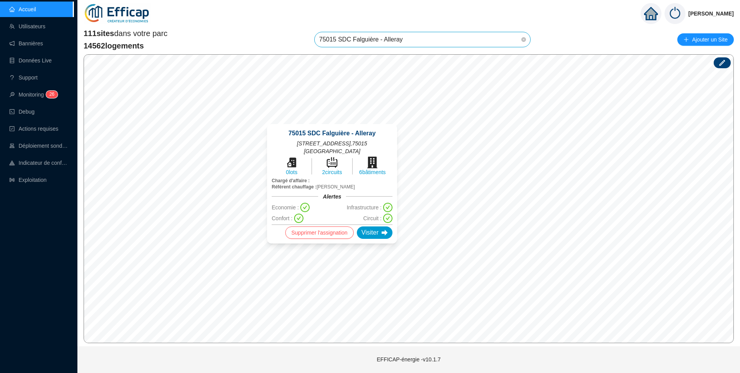
click at [724, 60] on icon at bounding box center [723, 63] width 8 height 8
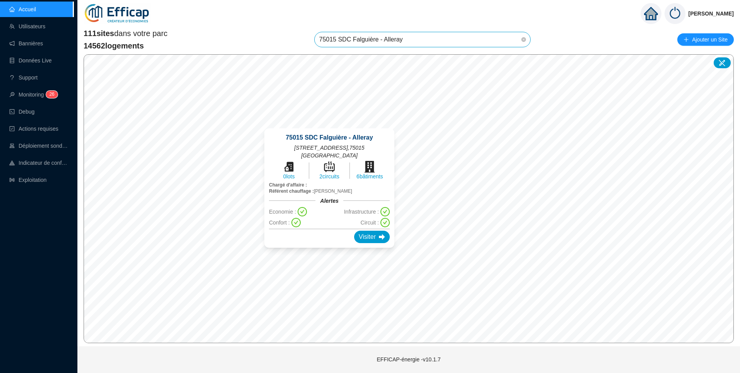
click at [323, 253] on div "75015 SDC Falguière - Alleray 9 rue Saint Amand , 75015 Paris 0 lots 2 circuits…" at bounding box center [329, 188] width 149 height 138
click at [322, 252] on div "75015 SDC Falguière - Alleray 9 rue Saint Amand , 75015 Paris 0 lots 2 circuits…" at bounding box center [329, 188] width 149 height 138
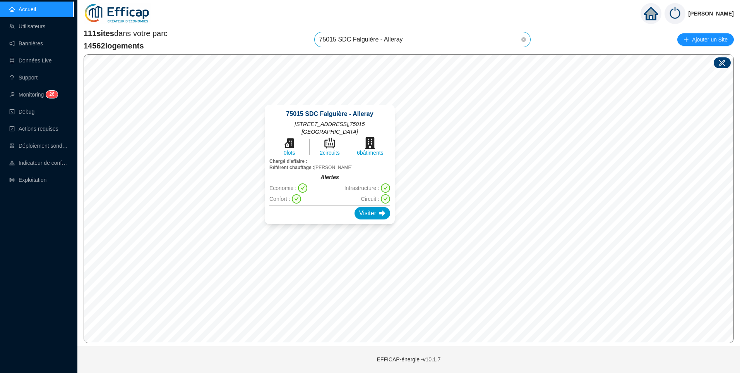
click at [720, 64] on icon at bounding box center [723, 63] width 8 height 8
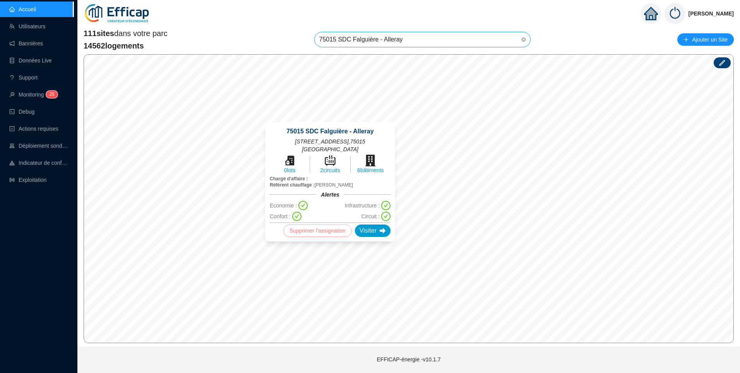
click at [327, 228] on span "Supprimer l'assignation" at bounding box center [318, 230] width 56 height 9
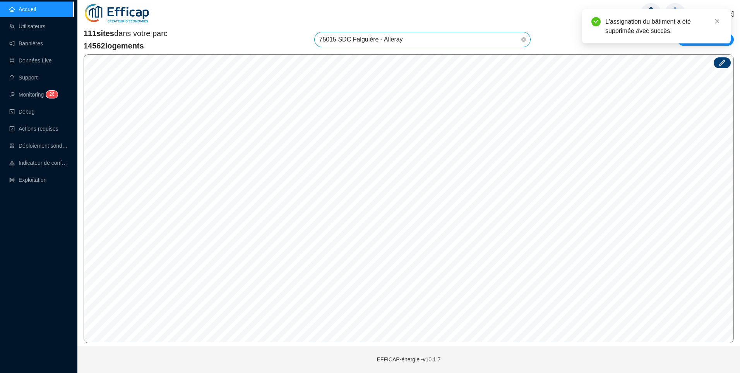
click at [721, 63] on icon at bounding box center [723, 63] width 8 height 8
click at [717, 62] on div at bounding box center [722, 62] width 17 height 11
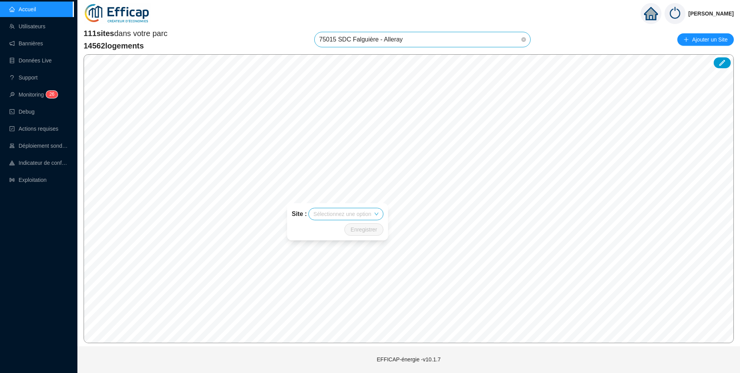
click at [354, 212] on input "search" at bounding box center [343, 214] width 58 height 12
type input "g"
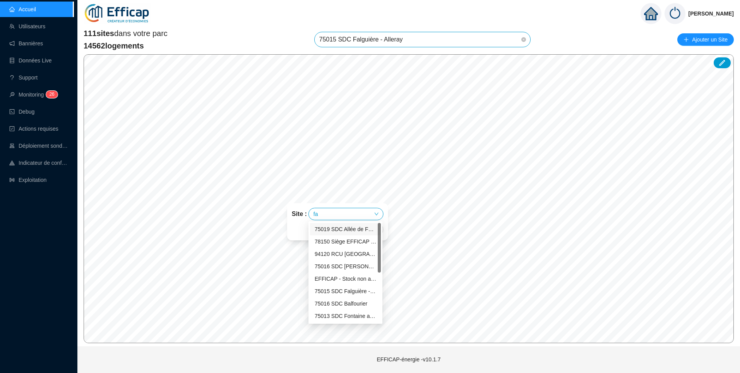
type input "fal"
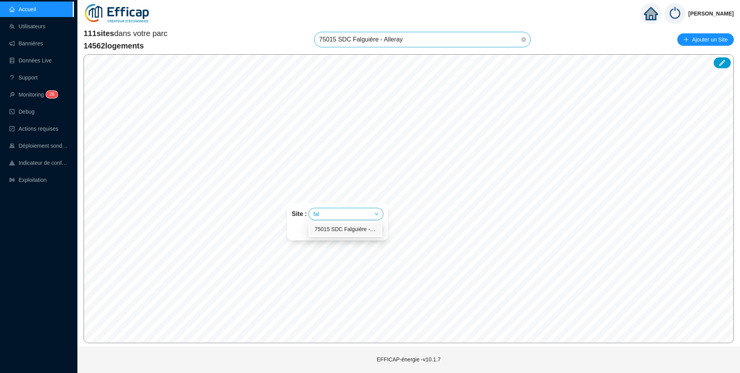
click at [354, 226] on div "75015 SDC Falguière - Alleray" at bounding box center [346, 229] width 62 height 8
click at [343, 216] on div at bounding box center [345, 213] width 54 height 11
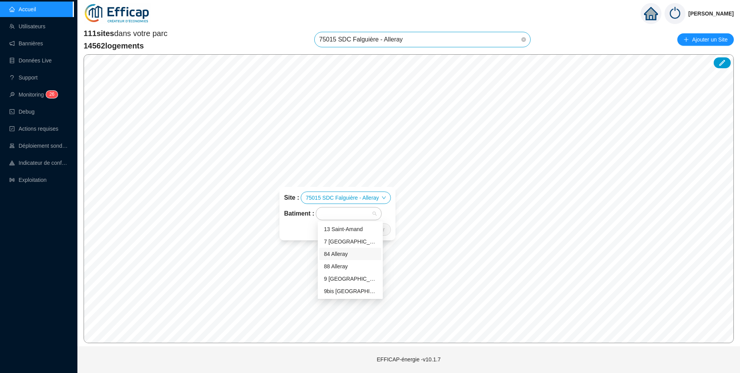
click at [349, 252] on div "84 Alleray" at bounding box center [350, 254] width 53 height 8
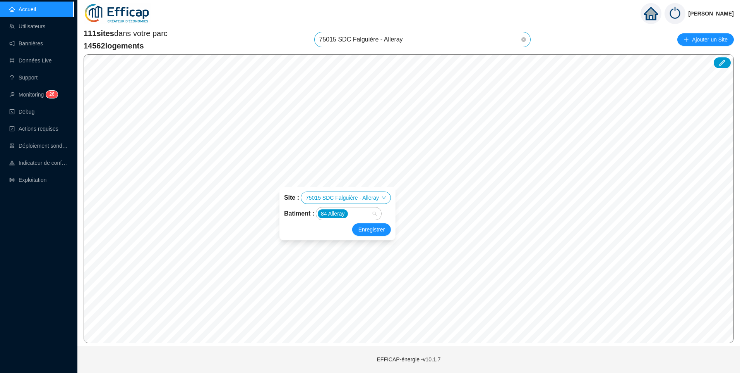
click at [368, 214] on div "84 Alleray" at bounding box center [345, 213] width 54 height 11
click at [347, 276] on div "9 Saint-Amand" at bounding box center [350, 279] width 53 height 8
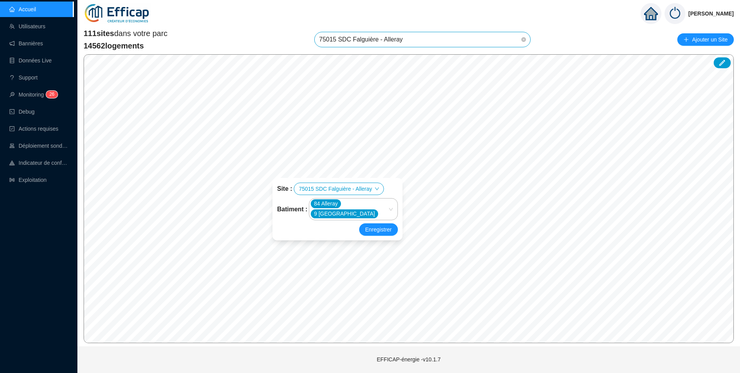
click at [391, 213] on div "84 Alleray 9 Saint-Amand" at bounding box center [353, 208] width 88 height 21
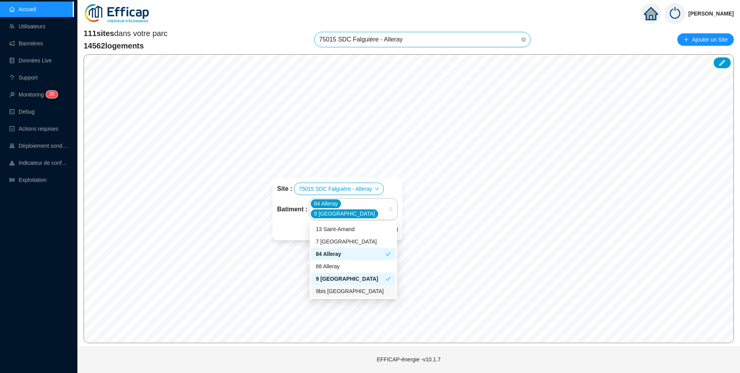
click at [350, 289] on div "9bis Saint-Amand" at bounding box center [353, 291] width 75 height 8
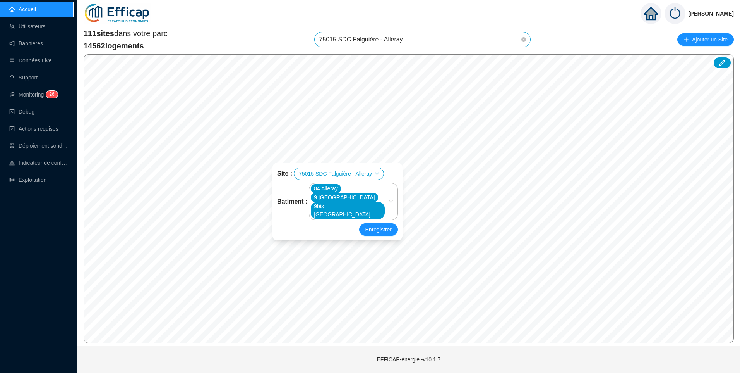
click at [378, 223] on div "Site : 75015 SDC Falguière - Alleray Batiment : 84 Alleray 9 Saint-Amand 9bis S…" at bounding box center [337, 201] width 121 height 68
click at [378, 227] on span "Enregistrer" at bounding box center [379, 229] width 26 height 9
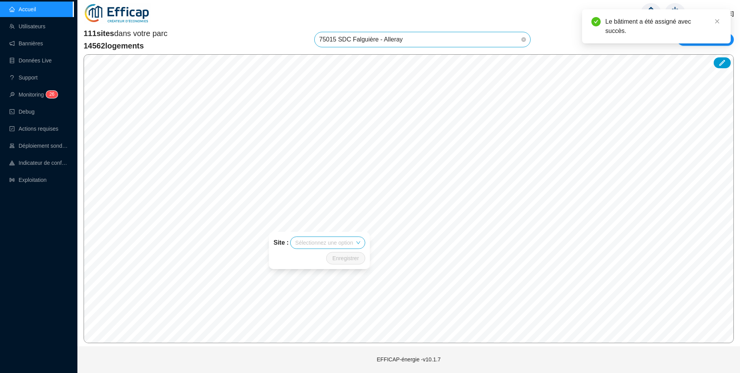
click at [336, 238] on input "search" at bounding box center [324, 243] width 58 height 12
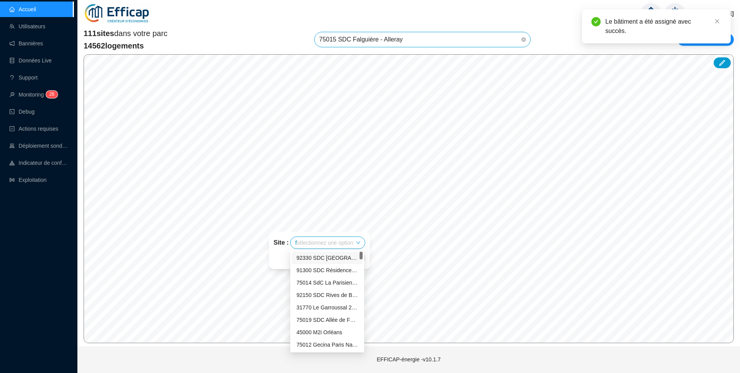
type input "fa"
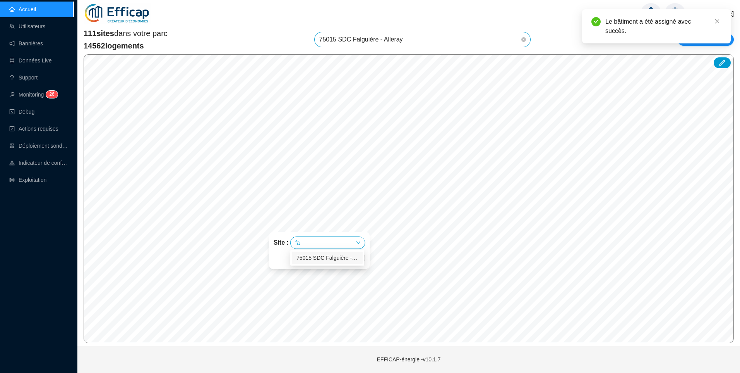
click at [314, 259] on div "75015 SDC Falguière - Alleray" at bounding box center [328, 258] width 62 height 8
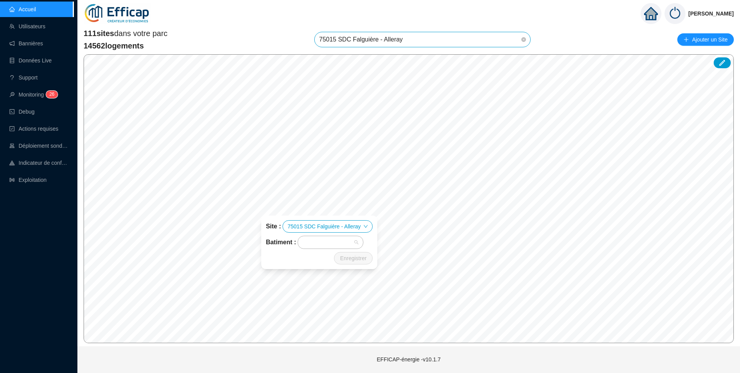
click at [336, 246] on div at bounding box center [327, 242] width 54 height 11
click at [325, 297] on div "88 Alleray" at bounding box center [332, 295] width 53 height 8
click at [364, 257] on span "Enregistrer" at bounding box center [353, 257] width 26 height 9
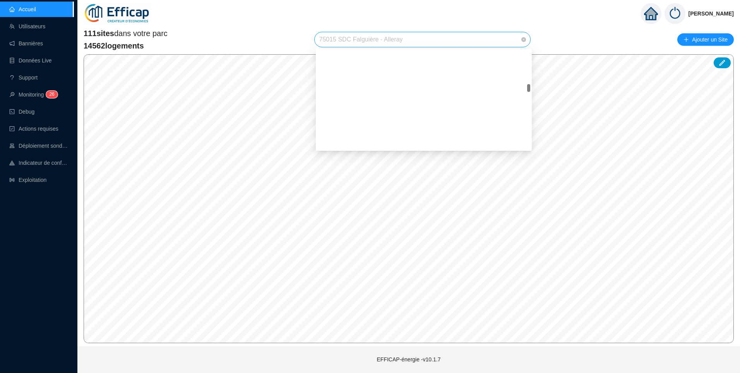
scroll to position [507, 0]
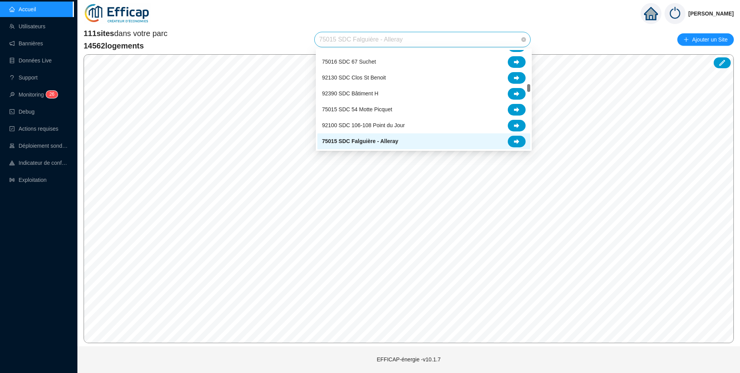
drag, startPoint x: 409, startPoint y: 40, endPoint x: 314, endPoint y: 41, distance: 95.3
click at [314, 41] on div "111 sites dans votre parc 14562 logements 75015 SDC Falguière - Alleray Ajouter…" at bounding box center [409, 39] width 651 height 23
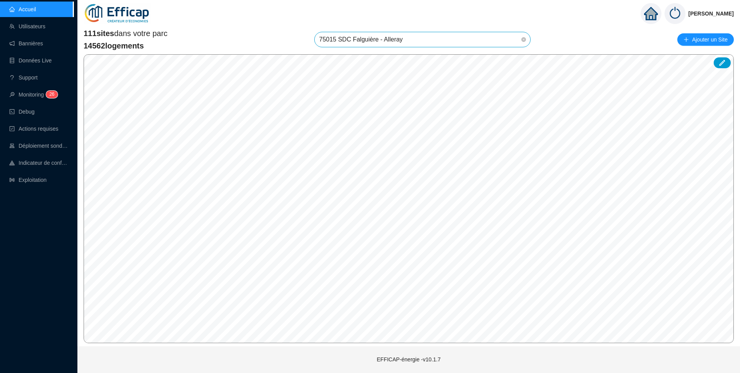
click at [323, 38] on span "75015 SDC Falguière - Alleray" at bounding box center [422, 39] width 207 height 15
click at [379, 46] on span "75015 SDC Falguière - Alleray" at bounding box center [422, 39] width 207 height 15
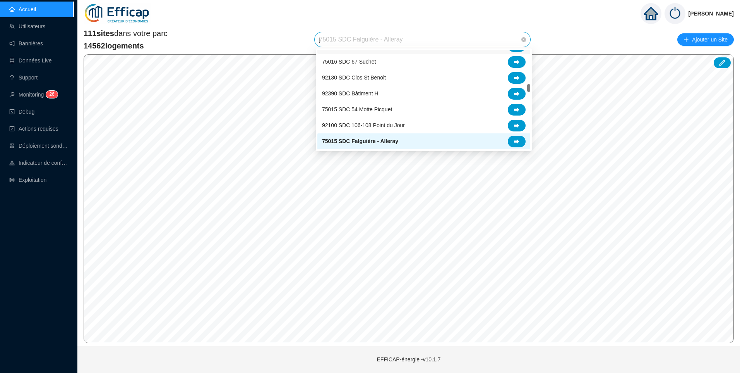
scroll to position [0, 0]
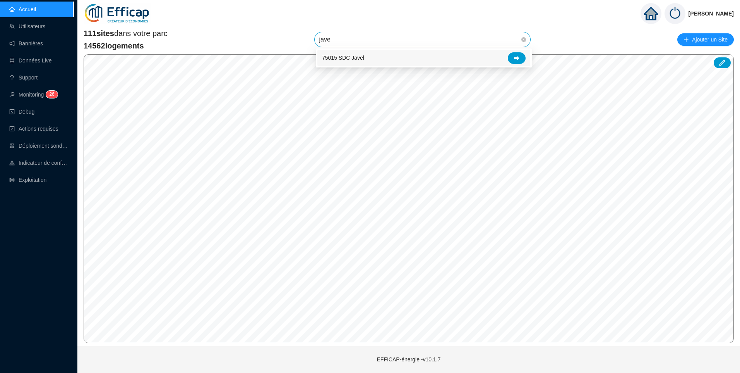
drag, startPoint x: 350, startPoint y: 41, endPoint x: 317, endPoint y: 41, distance: 33.3
click at [317, 41] on div "jave 75015 SDC Falguière - Alleray" at bounding box center [423, 39] width 216 height 15
type input "e"
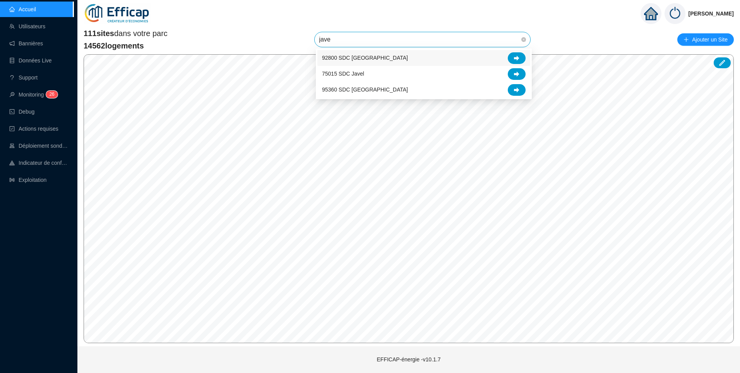
type input "javel"
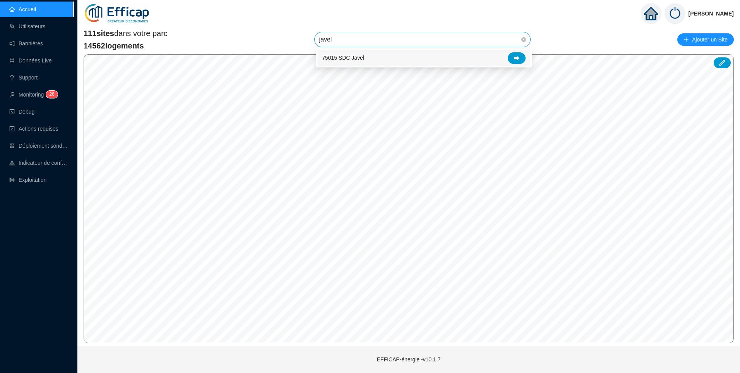
click at [421, 58] on div "75015 SDC Javel" at bounding box center [424, 58] width 204 height 12
click at [430, 43] on span "75015 SDC Javel" at bounding box center [422, 39] width 207 height 15
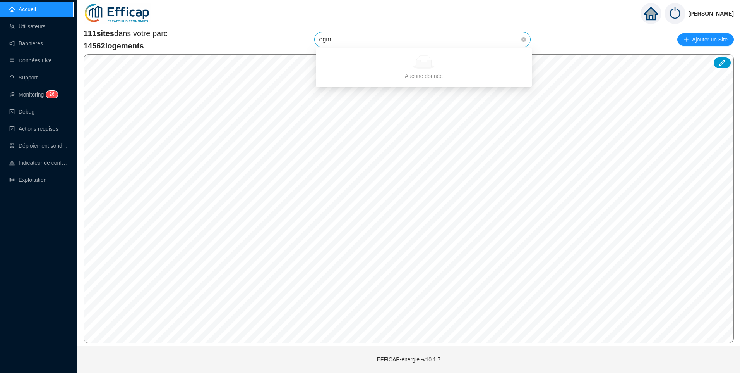
type input "eg"
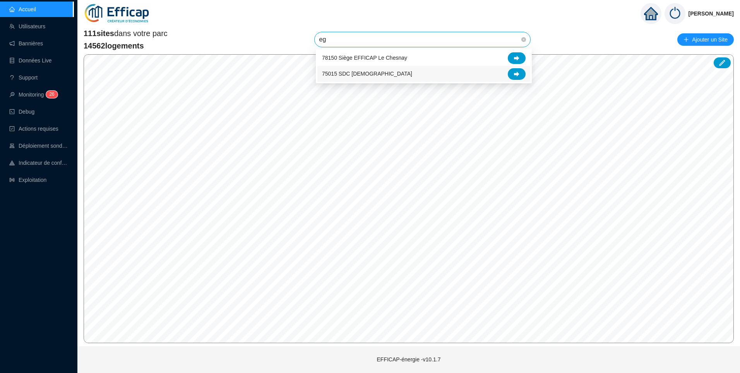
click at [458, 75] on div "75015 SDC [DEMOGRAPHIC_DATA]" at bounding box center [424, 74] width 204 height 12
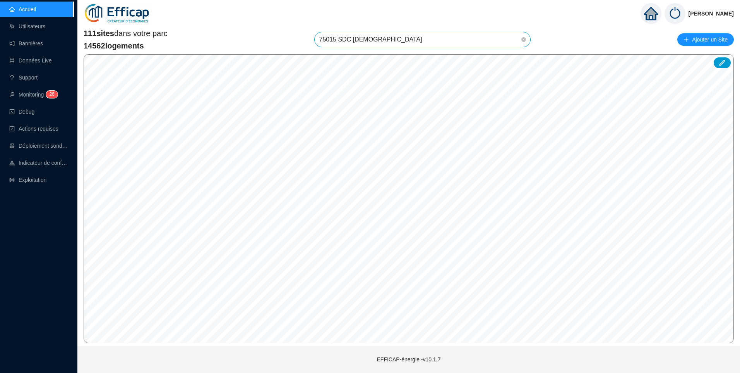
click at [412, 37] on span "75015 SDC [DEMOGRAPHIC_DATA]" at bounding box center [422, 39] width 207 height 15
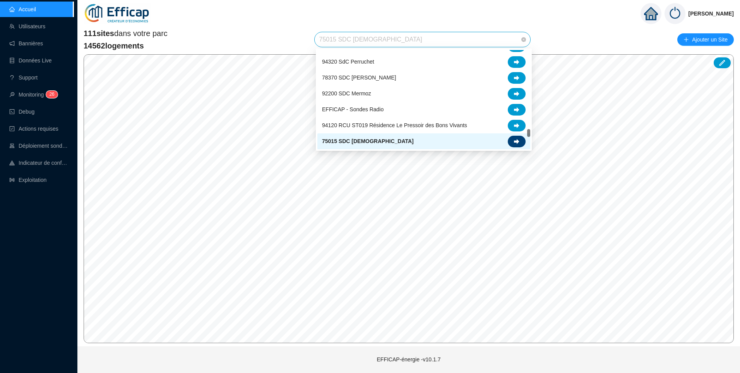
click at [514, 143] on icon at bounding box center [516, 141] width 5 height 5
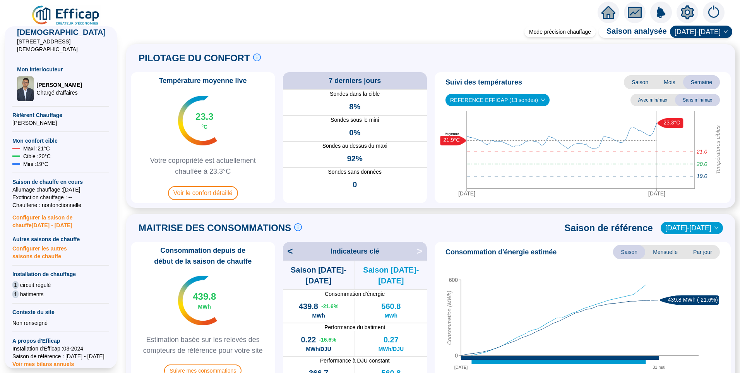
scroll to position [155, 0]
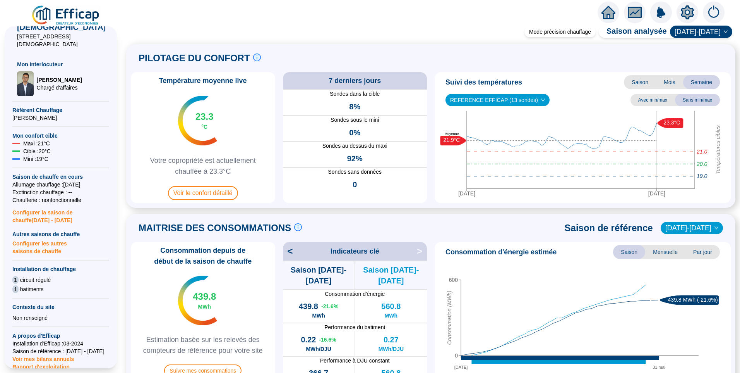
click at [46, 362] on span "Rapport d'exploitation" at bounding box center [60, 366] width 97 height 8
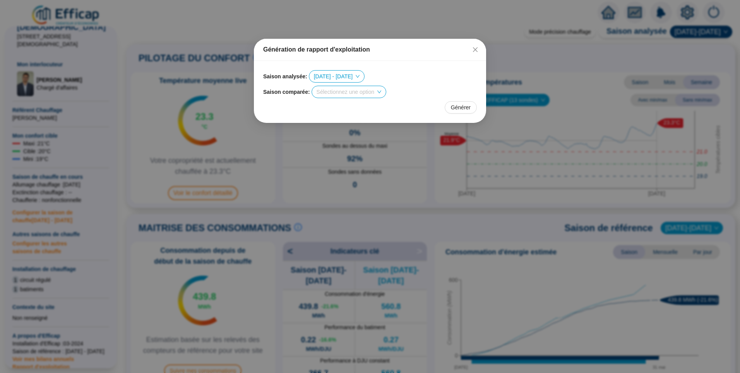
click at [347, 80] on span "[DATE] - [DATE]" at bounding box center [337, 76] width 46 height 12
click at [426, 57] on div "Génération de rapport d'exploitation" at bounding box center [370, 50] width 232 height 22
click at [348, 80] on span "[DATE] - [DATE]" at bounding box center [337, 76] width 46 height 12
click at [436, 72] on div "Saison analysée : 2024 - 2025" at bounding box center [370, 76] width 214 height 12
click at [348, 94] on input "search" at bounding box center [346, 92] width 58 height 12
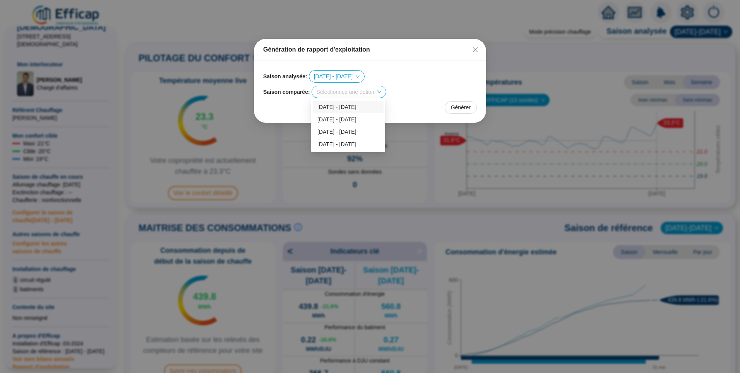
click at [431, 97] on div "Saison comparée : Sélectionnez une option" at bounding box center [370, 92] width 214 height 12
click at [378, 91] on icon "down" at bounding box center [379, 91] width 5 height 5
click at [379, 95] on span at bounding box center [349, 92] width 65 height 12
click at [347, 135] on div "[DATE] - [DATE]" at bounding box center [349, 132] width 62 height 8
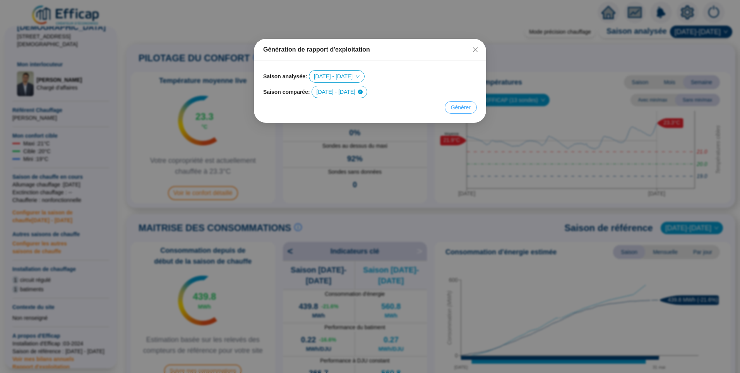
click at [468, 110] on span "Générer" at bounding box center [461, 107] width 20 height 8
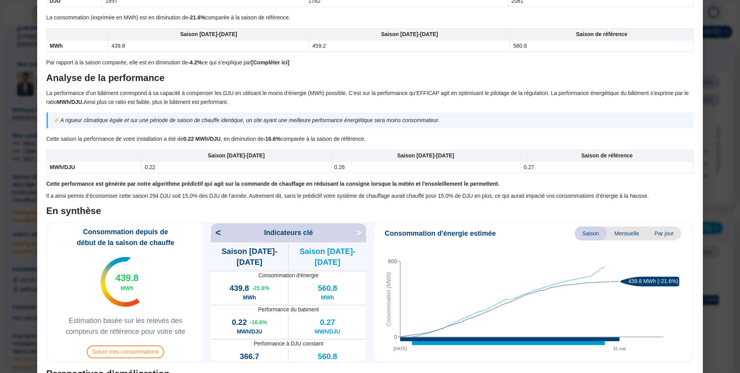
scroll to position [508, 0]
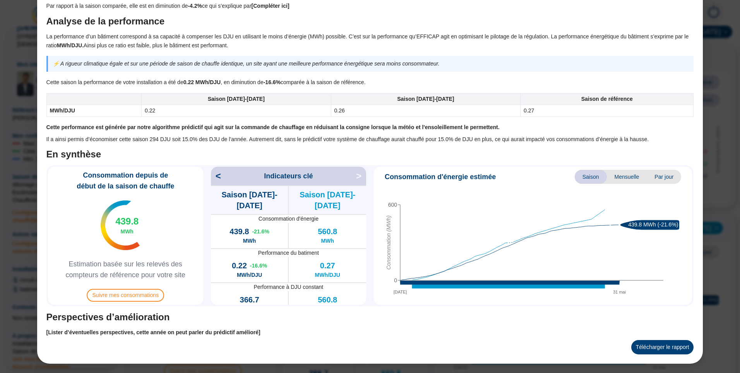
click at [668, 346] on button "Télécharger le rapport" at bounding box center [663, 347] width 63 height 14
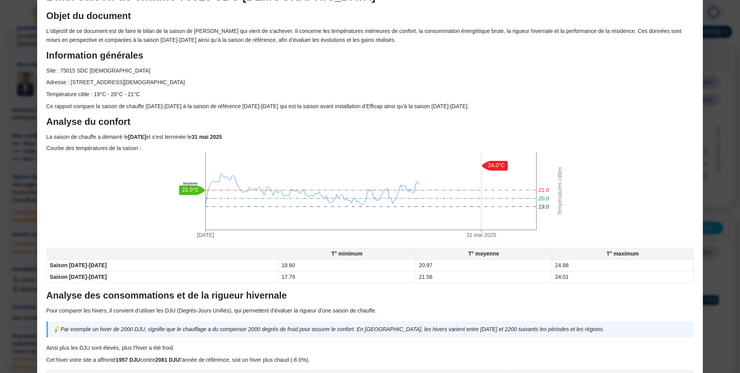
scroll to position [0, 0]
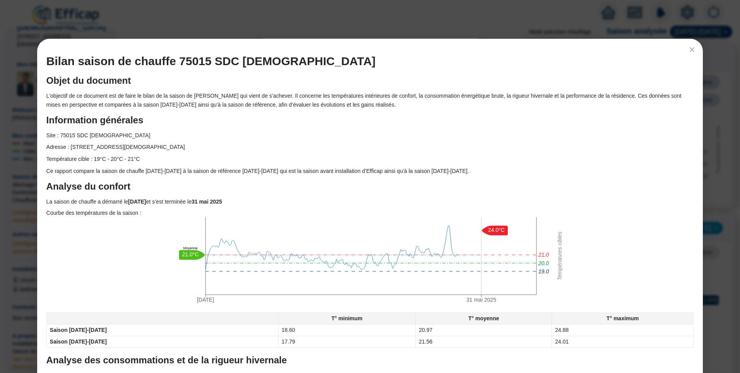
click at [717, 130] on div "Bilan saison de chauffe 75015 SDC Eglise Objet du document L'objectif de ce doc…" at bounding box center [370, 186] width 740 height 373
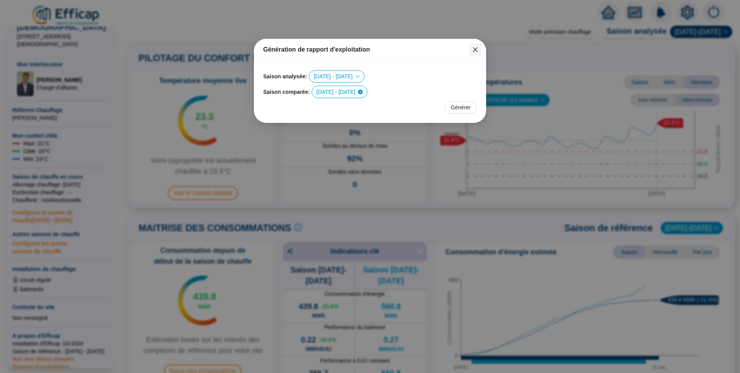
click at [477, 48] on icon "close" at bounding box center [475, 49] width 5 height 5
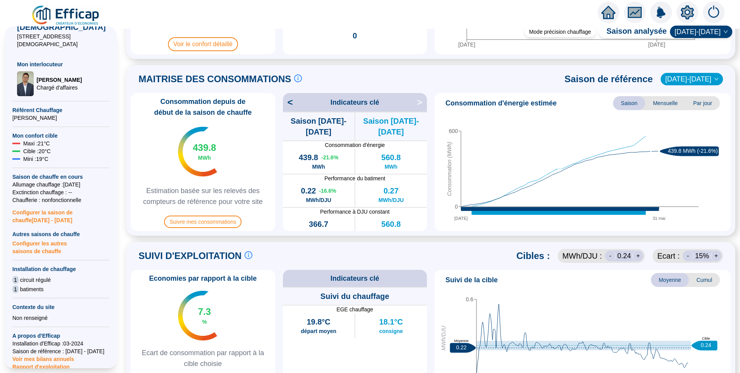
scroll to position [232, 0]
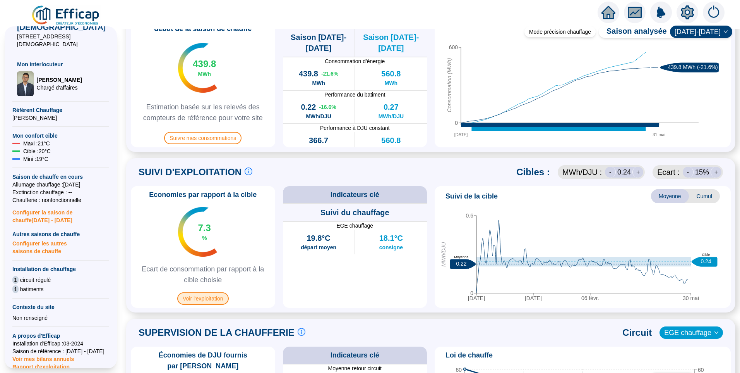
click at [208, 300] on span "Voir l'exploitation" at bounding box center [203, 298] width 52 height 12
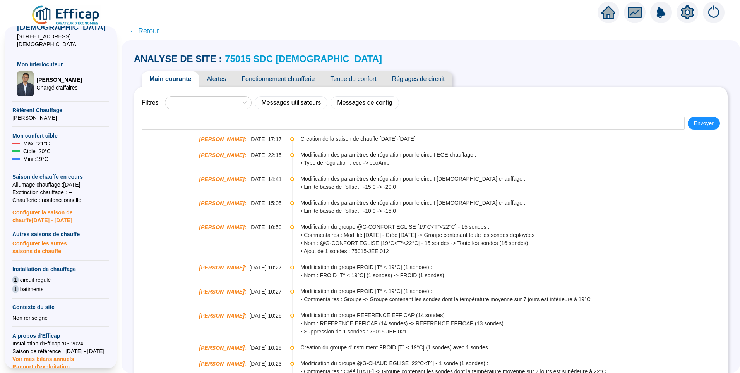
click at [287, 80] on span "Fonctionnement chaufferie" at bounding box center [278, 78] width 89 height 15
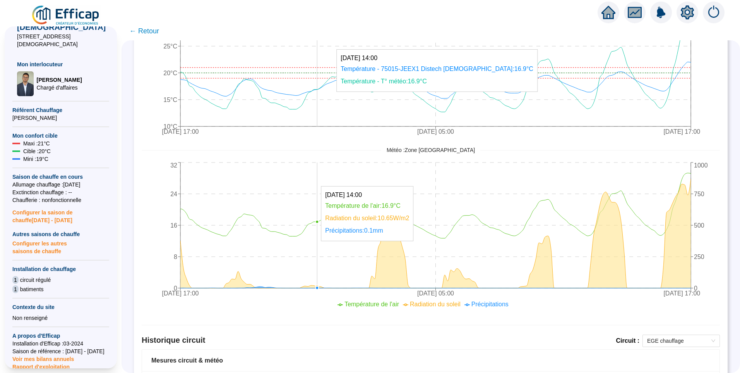
scroll to position [334, 0]
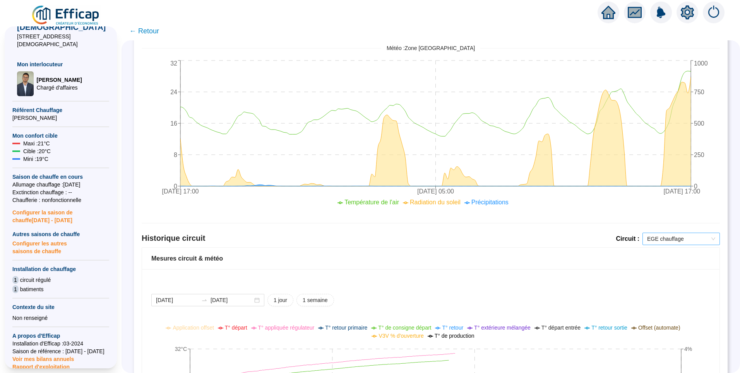
click at [650, 241] on span "EGE chauffage" at bounding box center [681, 239] width 68 height 12
click at [521, 255] on div "Mesures circuit & météo" at bounding box center [430, 258] width 559 height 9
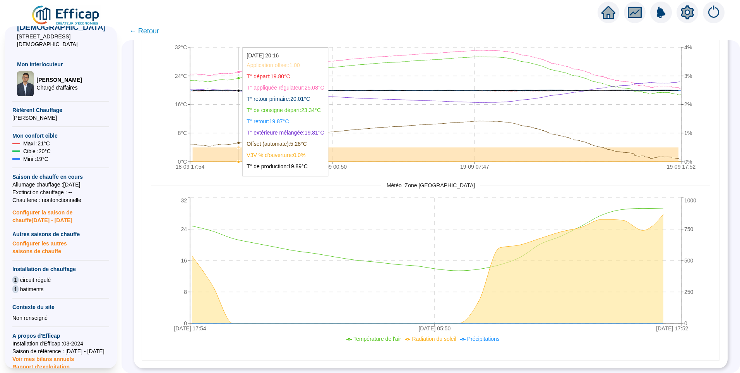
scroll to position [409, 0]
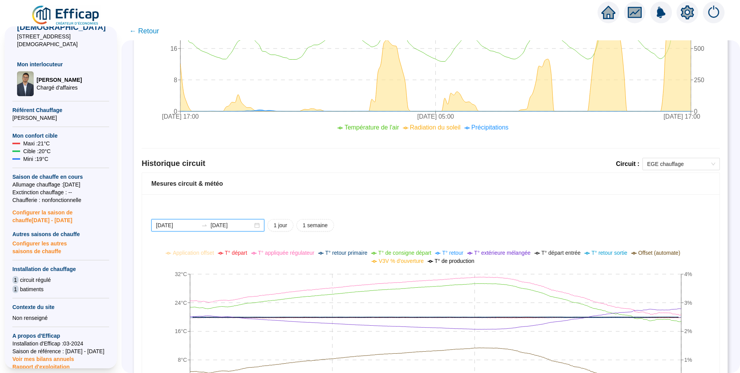
click at [246, 224] on input "[DATE]" at bounding box center [232, 225] width 42 height 8
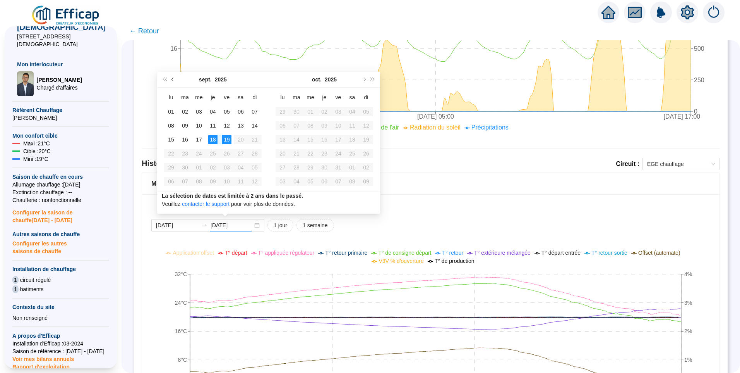
click at [171, 79] on button "Mois précédent (PageUp)" at bounding box center [173, 79] width 9 height 15
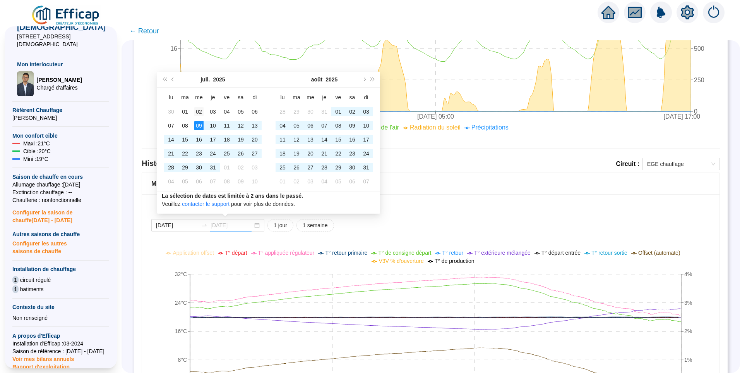
type input "2025-07-02"
click at [201, 115] on div "02" at bounding box center [198, 111] width 9 height 9
click at [175, 79] on span "Mois précédent (PageUp)" at bounding box center [174, 79] width 4 height 4
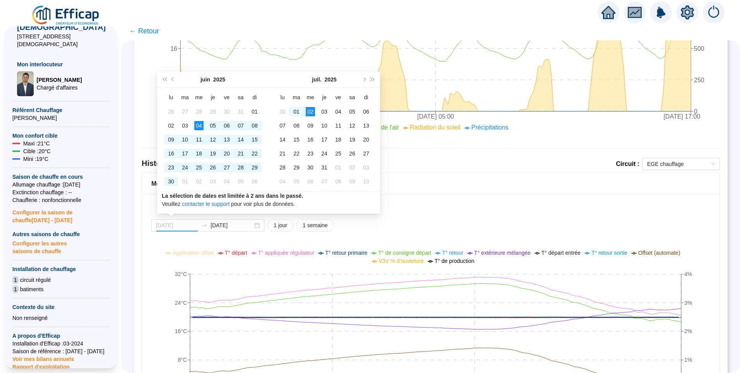
type input "2025-09-18"
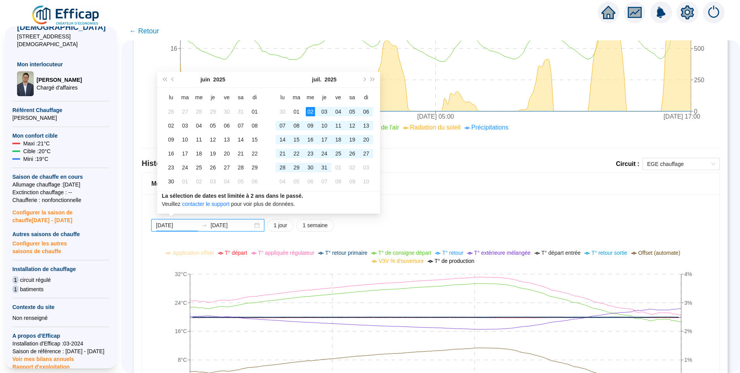
click at [231, 227] on input "2025-07-02" at bounding box center [232, 225] width 42 height 8
click at [248, 220] on div "2025-09-18 2025-07-02" at bounding box center [207, 225] width 113 height 12
click at [246, 227] on input "2025-07-02" at bounding box center [232, 225] width 42 height 8
click at [173, 80] on span "Mois précédent (PageUp)" at bounding box center [174, 79] width 4 height 4
type input "[DATE]"
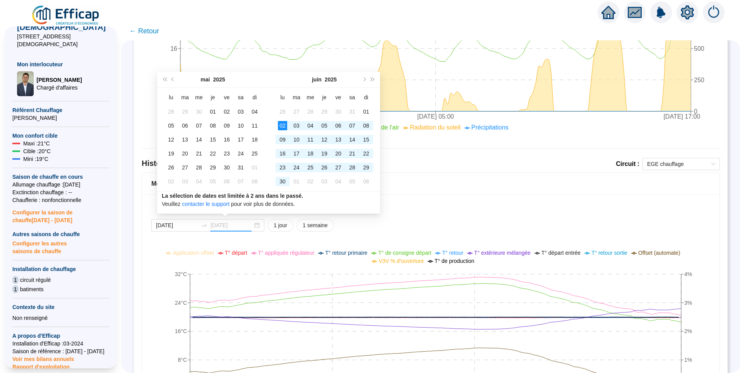
click at [285, 121] on div "02" at bounding box center [282, 125] width 9 height 9
type input "[DATE]"
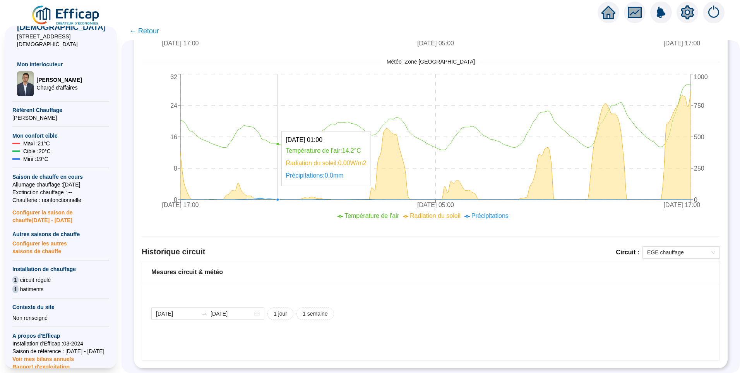
scroll to position [334, 0]
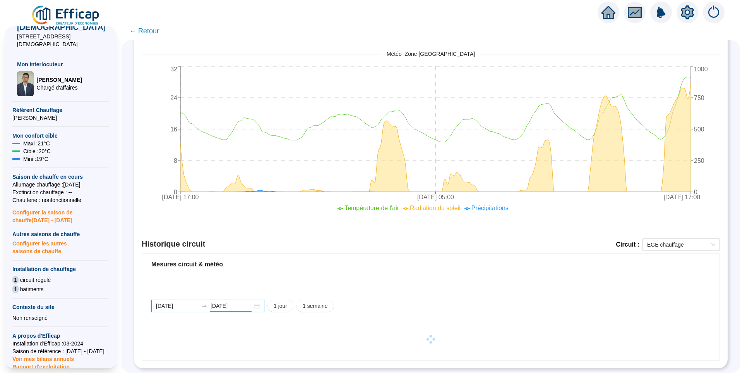
click at [243, 302] on input "2025-09-18" at bounding box center [232, 306] width 42 height 8
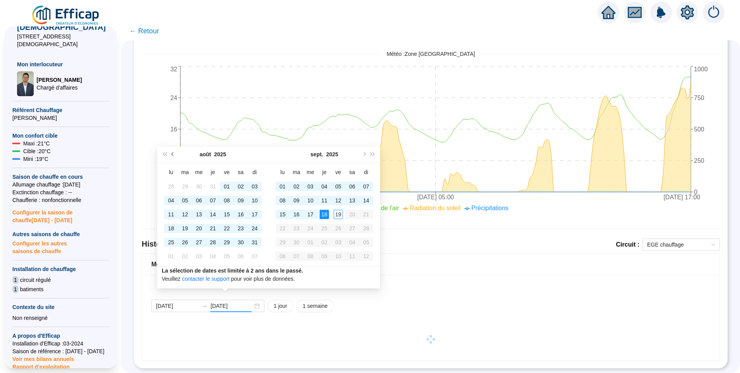
click at [172, 150] on button "Mois précédent (PageUp)" at bounding box center [173, 153] width 9 height 15
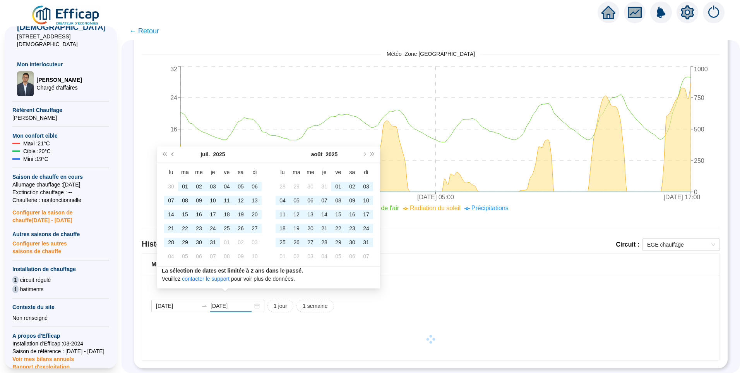
click at [172, 150] on button "Mois précédent (PageUp)" at bounding box center [173, 153] width 9 height 15
type input "[DATE]"
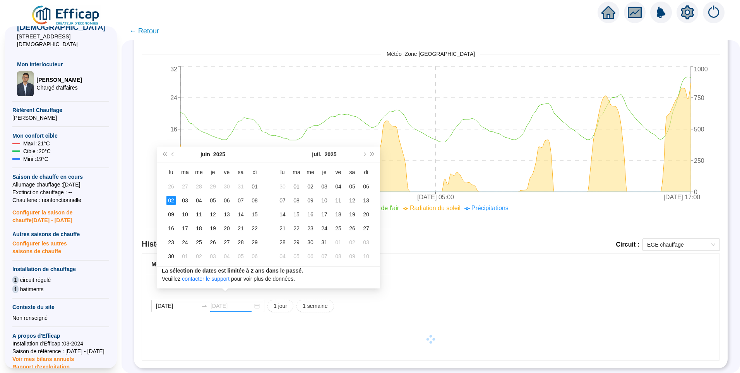
click at [170, 199] on div "02" at bounding box center [171, 200] width 9 height 9
click at [175, 151] on button "Mois précédent (PageUp)" at bounding box center [173, 153] width 9 height 15
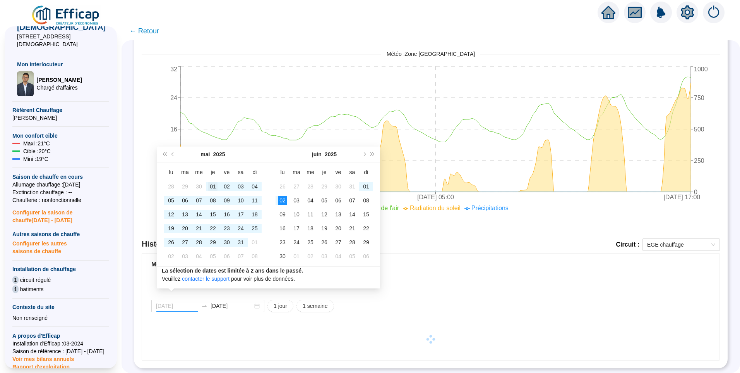
type input "[DATE]"
click at [210, 187] on div "01" at bounding box center [212, 186] width 9 height 9
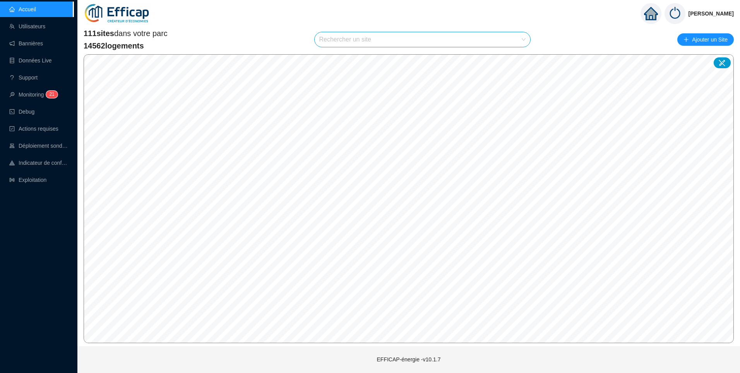
click at [390, 34] on input "search" at bounding box center [419, 39] width 200 height 15
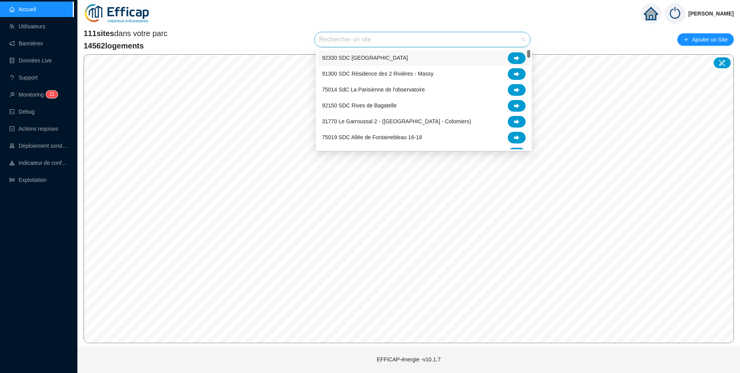
type input "v"
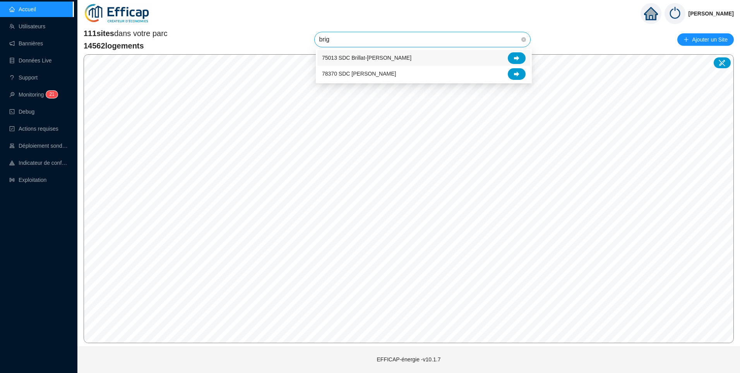
type input "brigi"
click at [519, 61] on div at bounding box center [517, 58] width 18 height 12
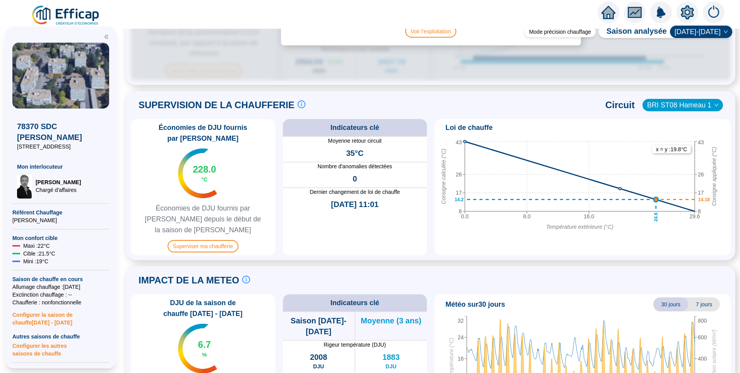
scroll to position [527, 0]
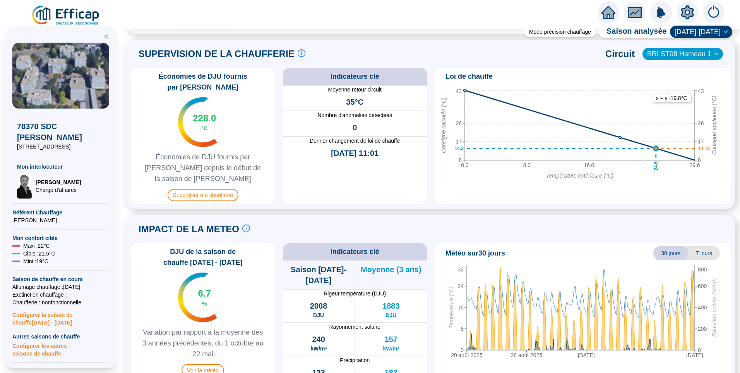
click at [534, 220] on div "IMPACT DE LA METEO Le suivi de la météo est crucial pour comprendre les consomm…" at bounding box center [431, 229] width 600 height 19
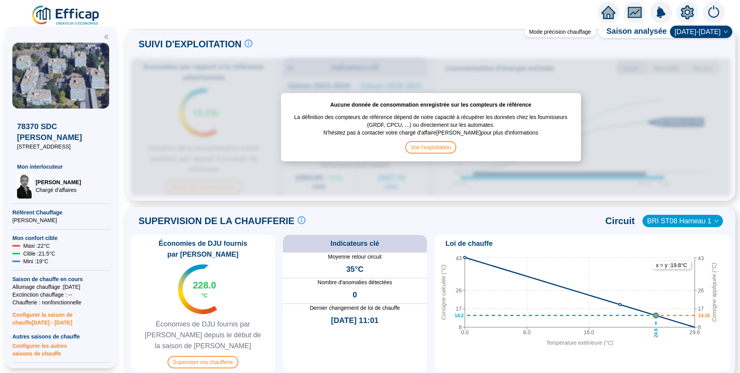
scroll to position [295, 0]
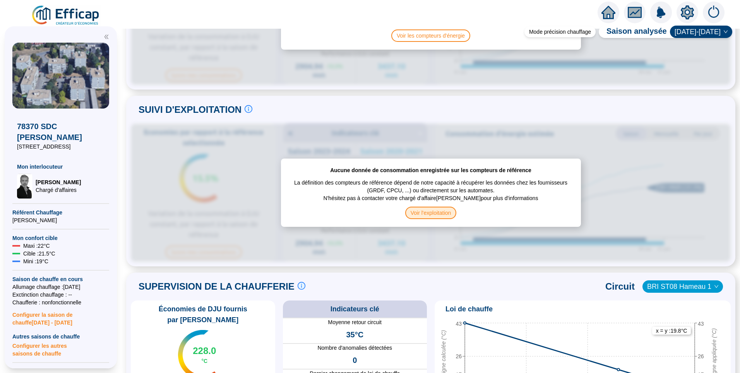
click at [432, 212] on span "Voir l'exploitation" at bounding box center [431, 212] width 52 height 12
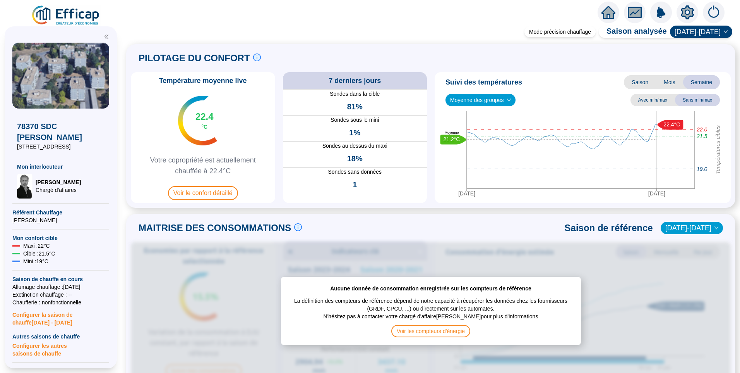
click at [53, 10] on img at bounding box center [66, 16] width 70 height 22
